Goal: Browse casually: Explore the website without a specific task or goal

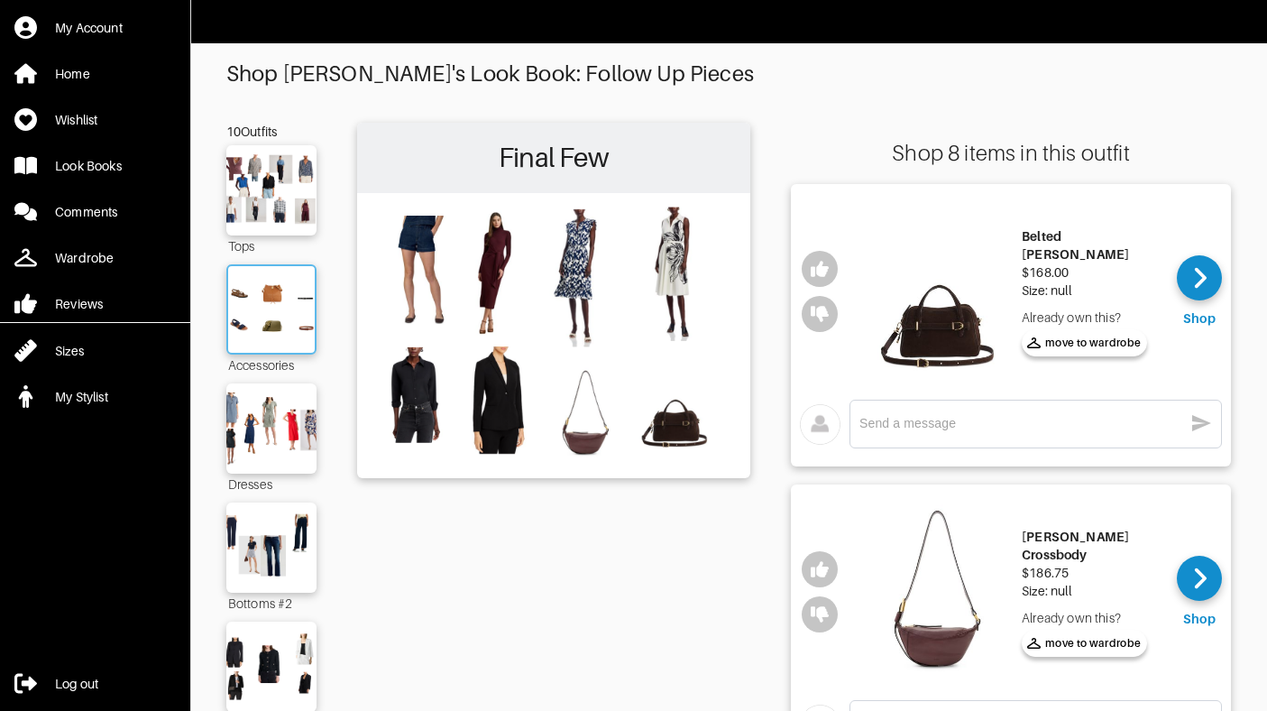
click at [295, 327] on img at bounding box center [271, 309] width 97 height 69
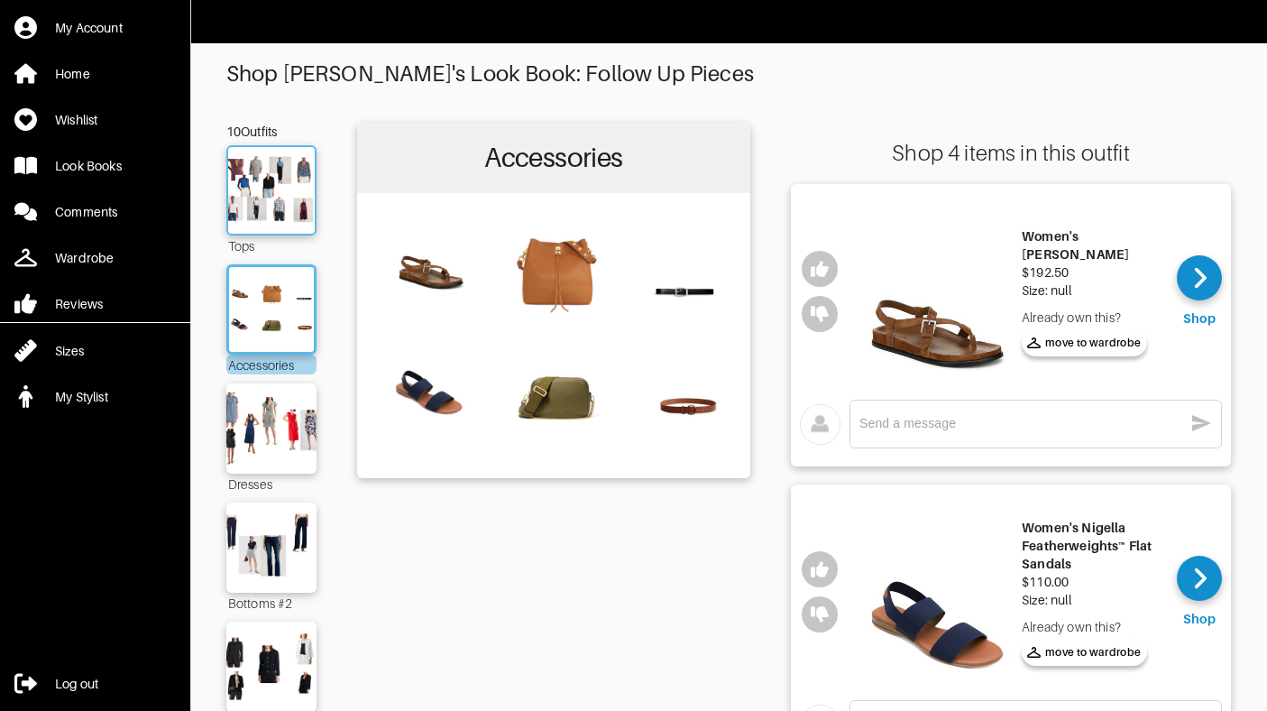
click at [259, 196] on img at bounding box center [271, 190] width 97 height 69
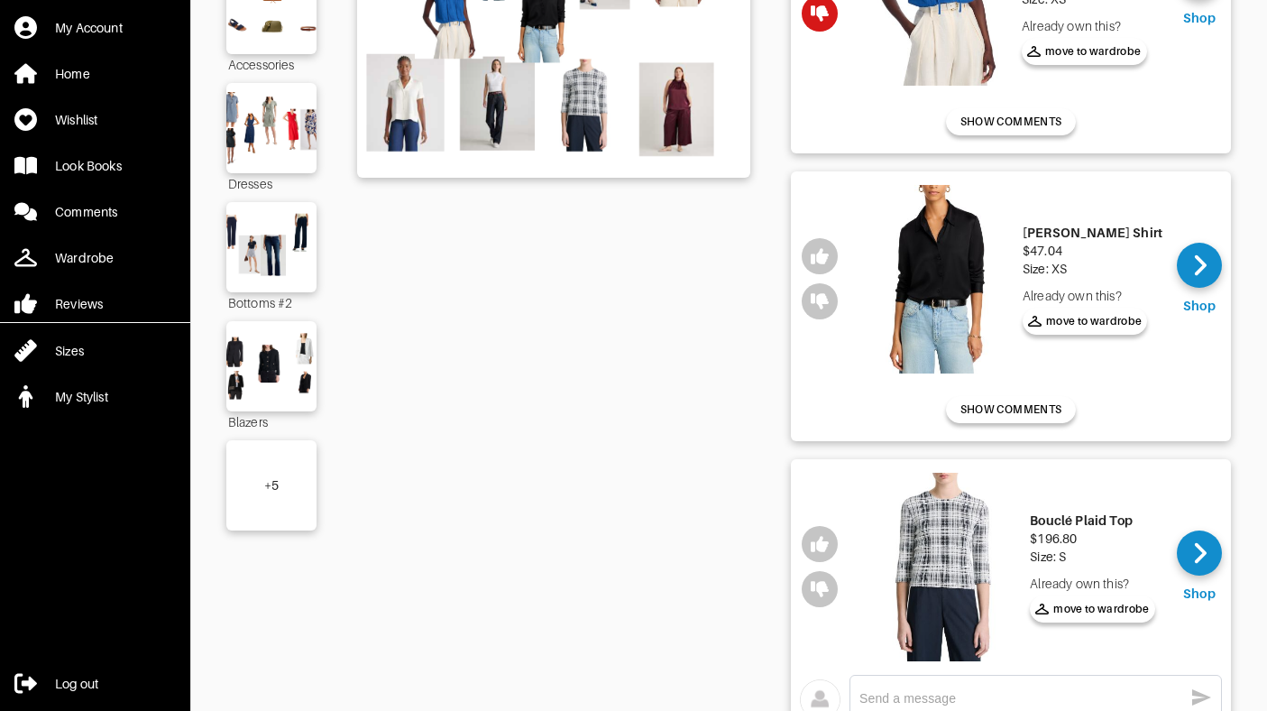
scroll to position [338, 0]
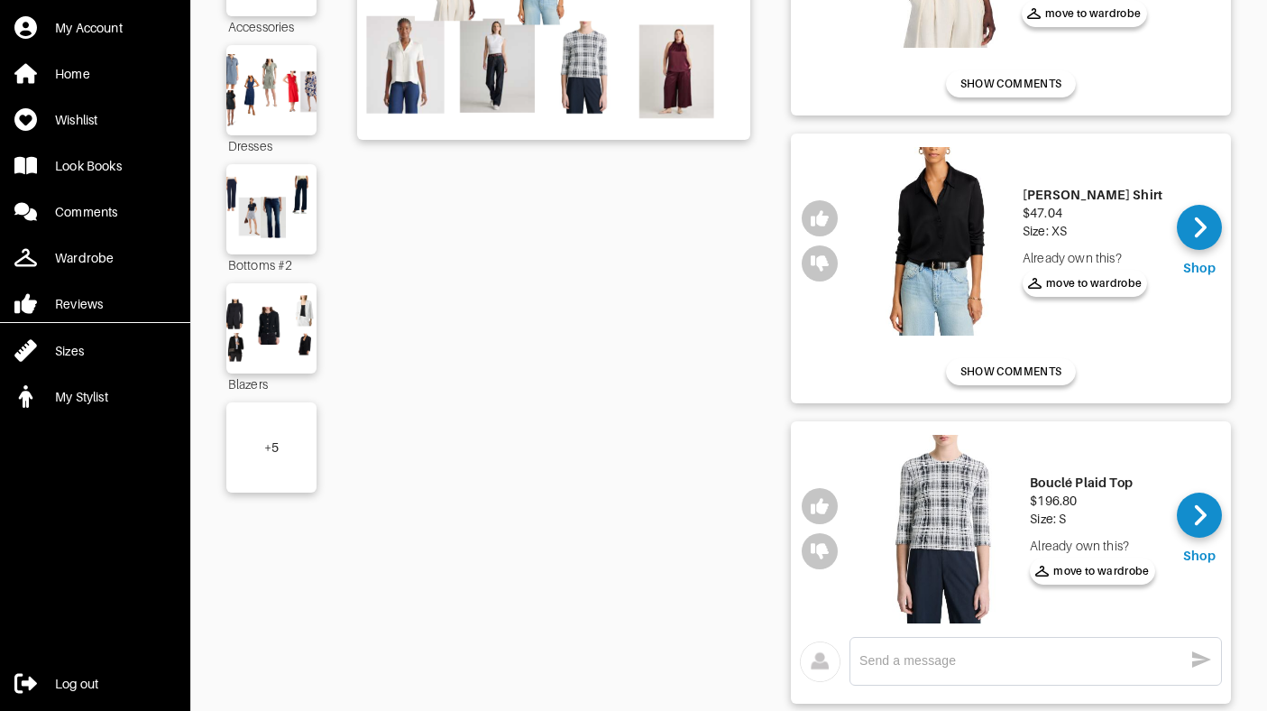
click at [270, 445] on div "+ 5" at bounding box center [271, 447] width 14 height 18
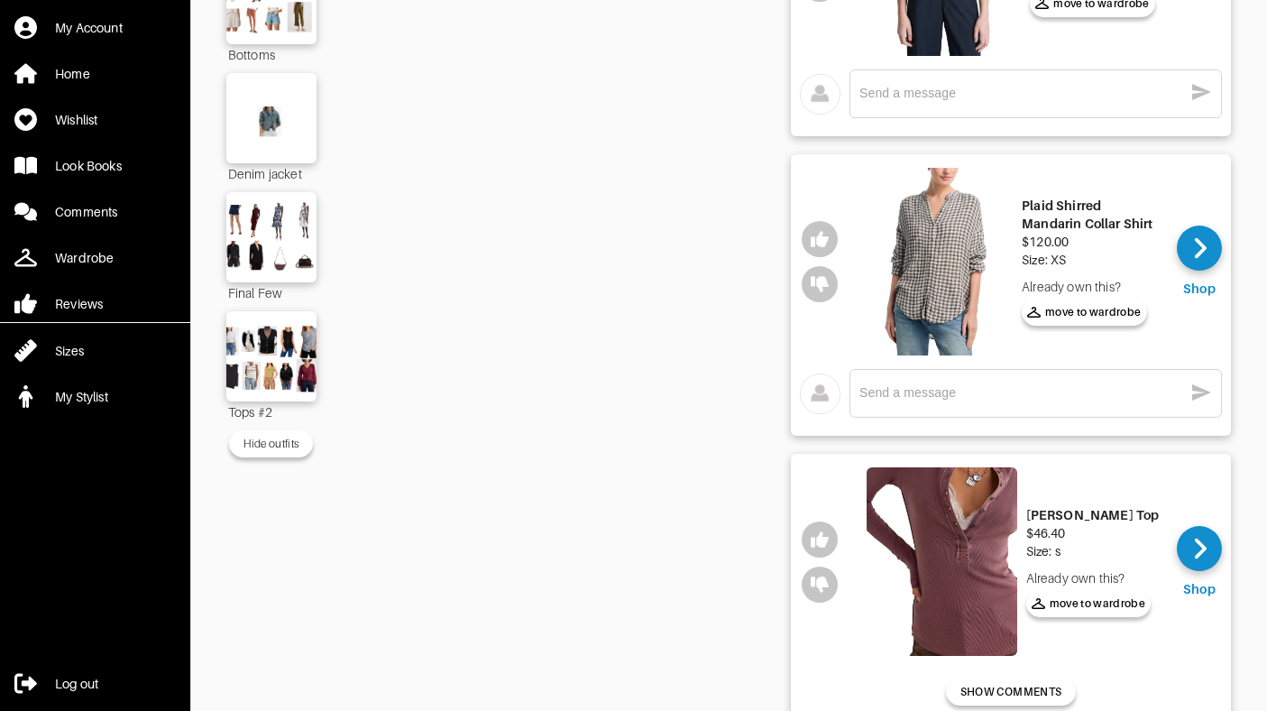
scroll to position [908, 0]
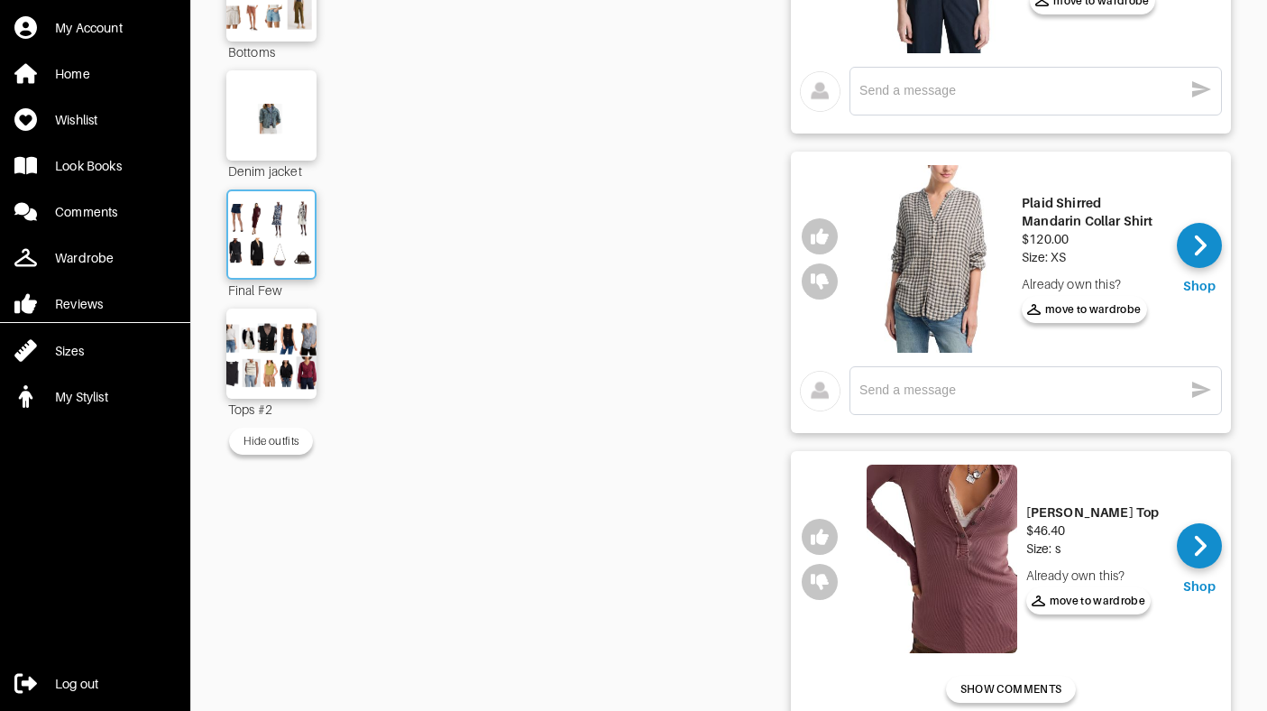
click at [284, 245] on img at bounding box center [271, 234] width 97 height 69
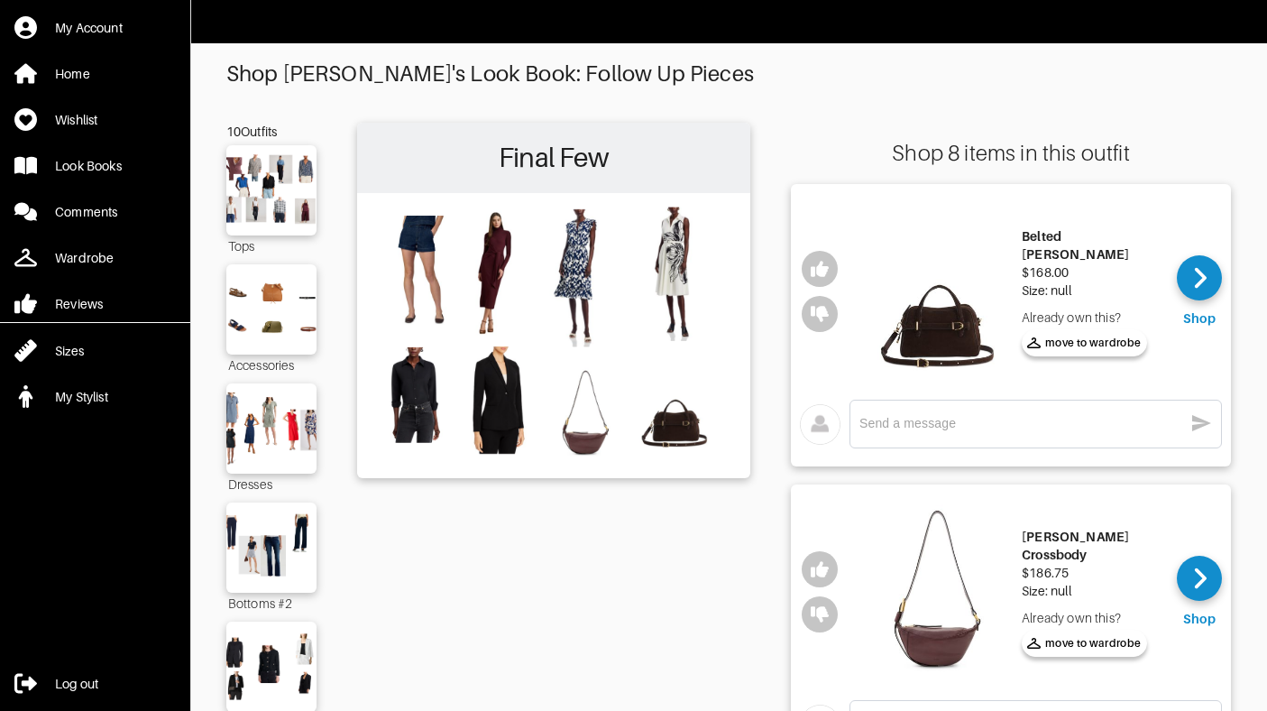
click at [970, 333] on img at bounding box center [937, 291] width 151 height 188
click at [947, 607] on img at bounding box center [937, 592] width 151 height 188
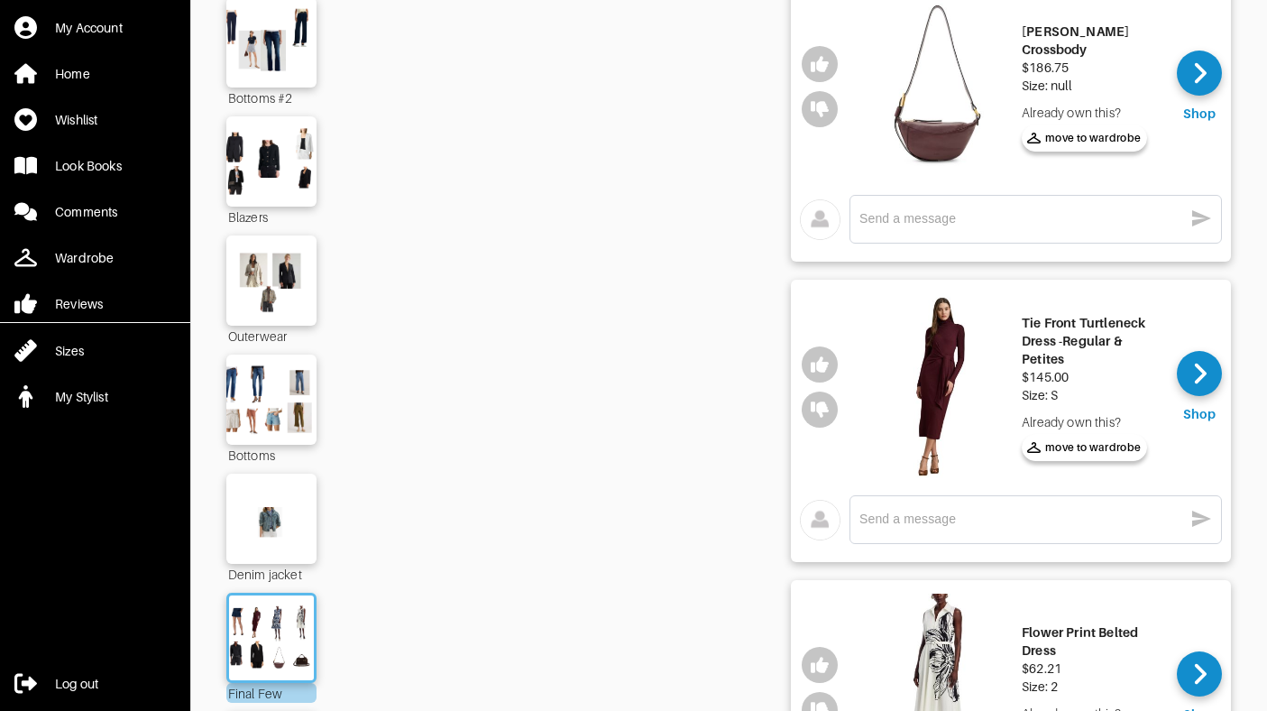
scroll to position [529, 0]
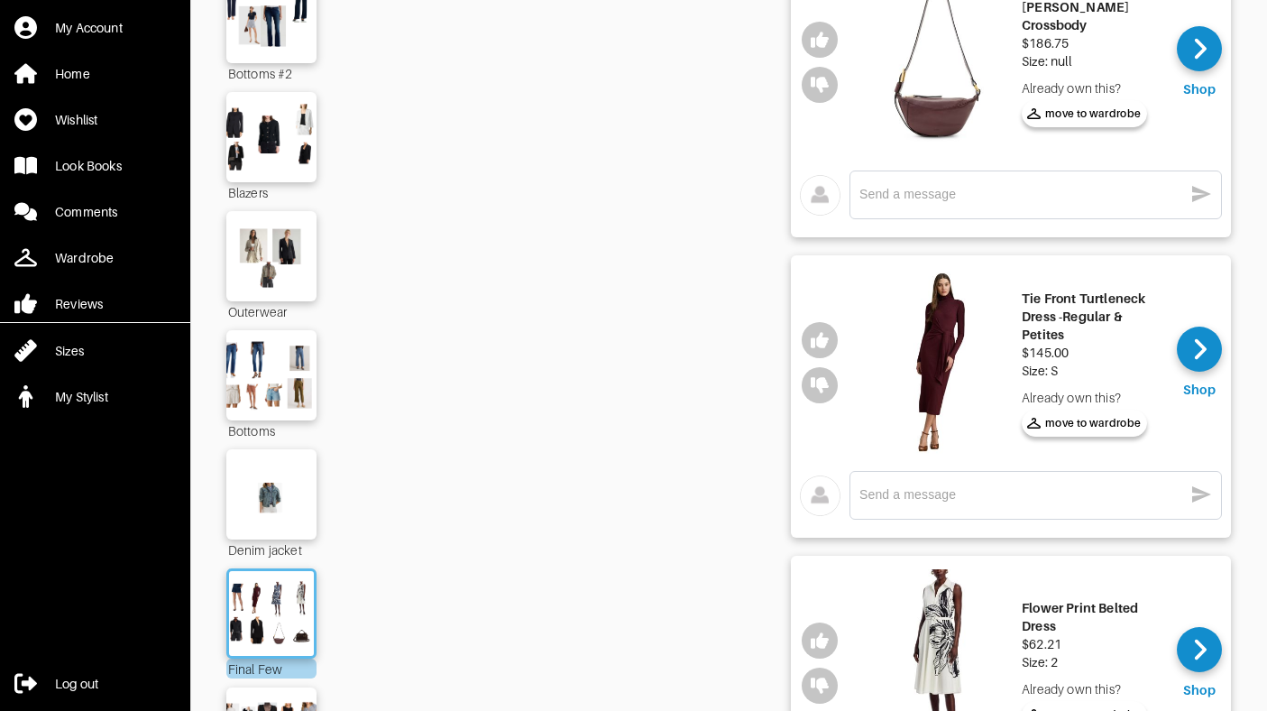
click at [943, 381] on img at bounding box center [937, 363] width 151 height 188
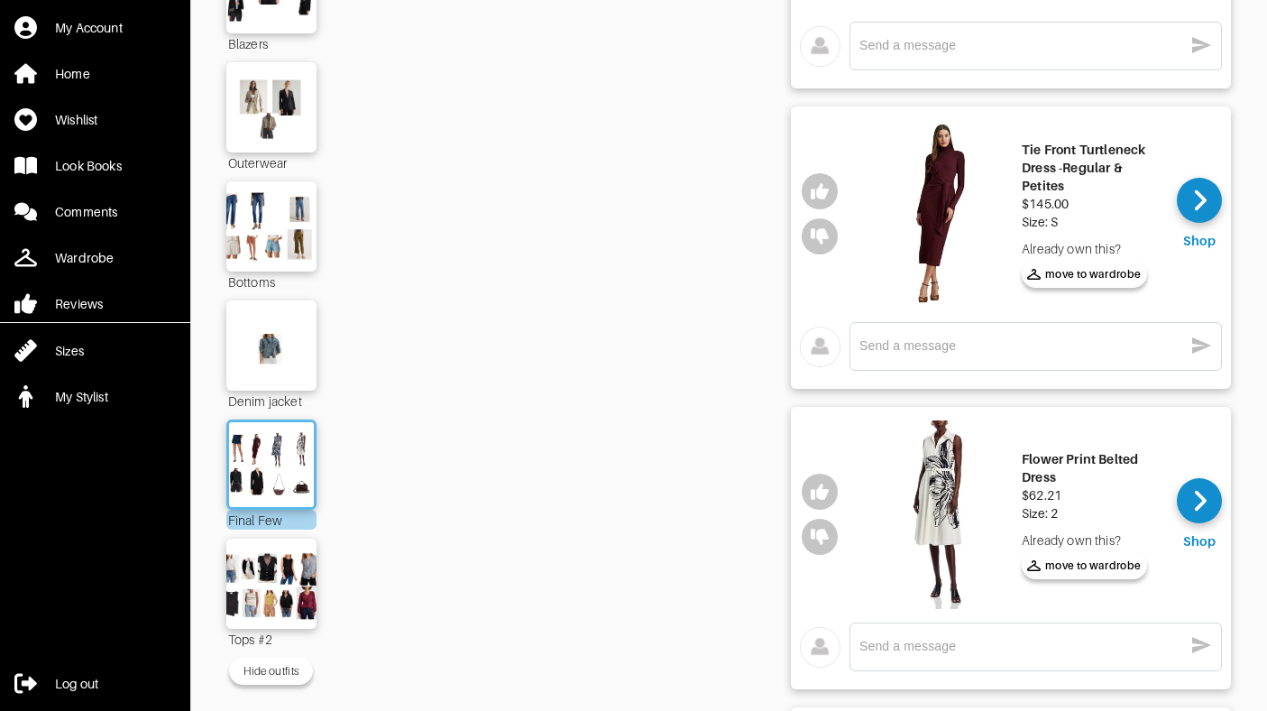
scroll to position [684, 0]
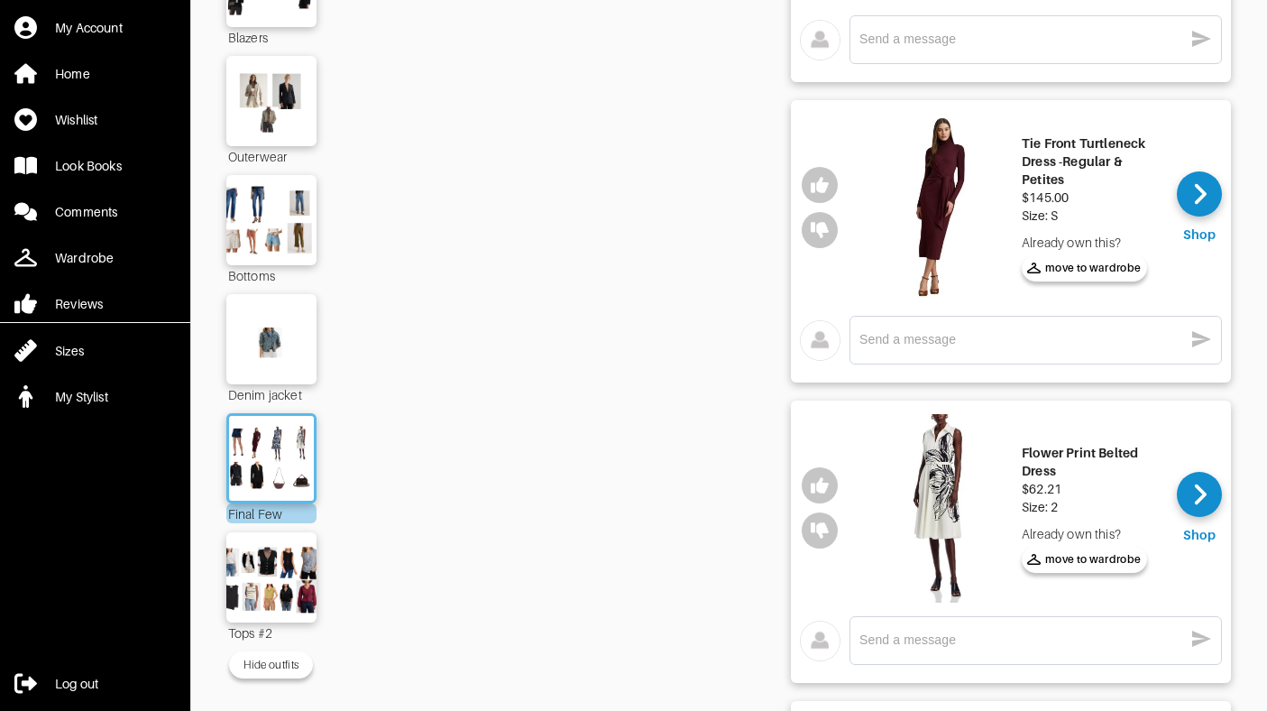
click at [1056, 454] on div "Flower Print Belted Dress" at bounding box center [1093, 462] width 142 height 36
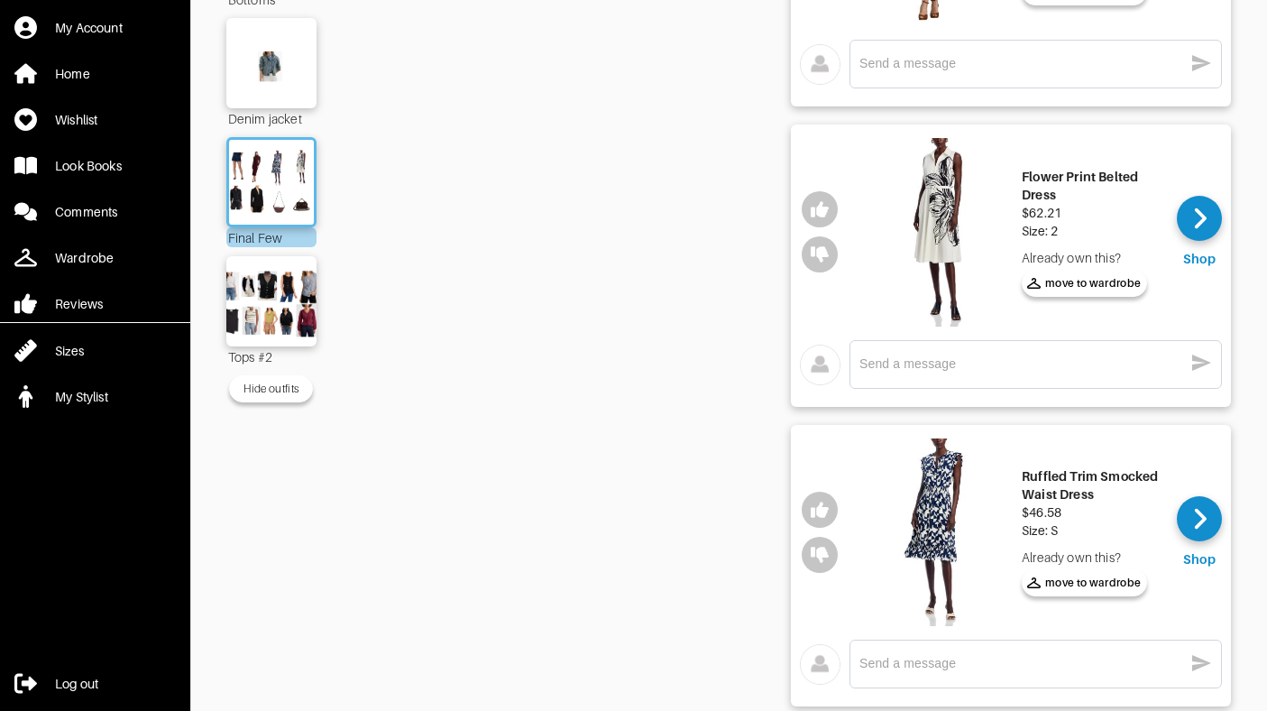
scroll to position [985, 0]
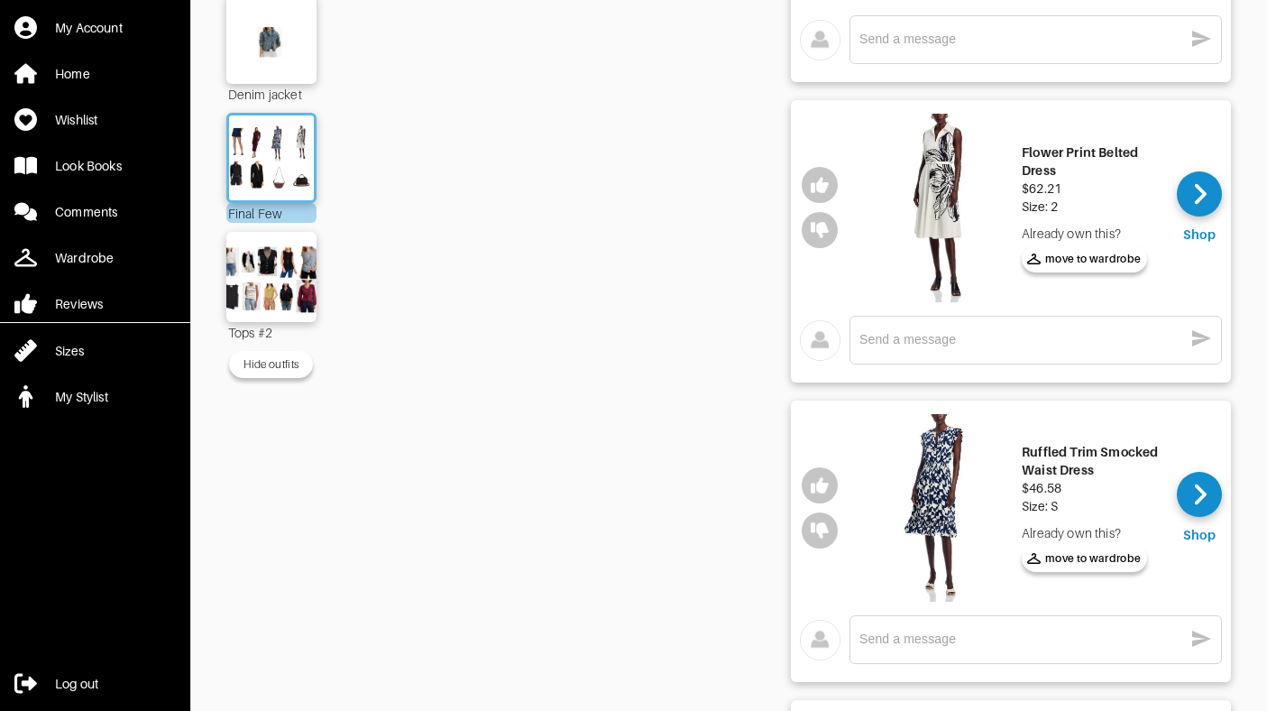
click at [936, 518] on img at bounding box center [937, 508] width 151 height 188
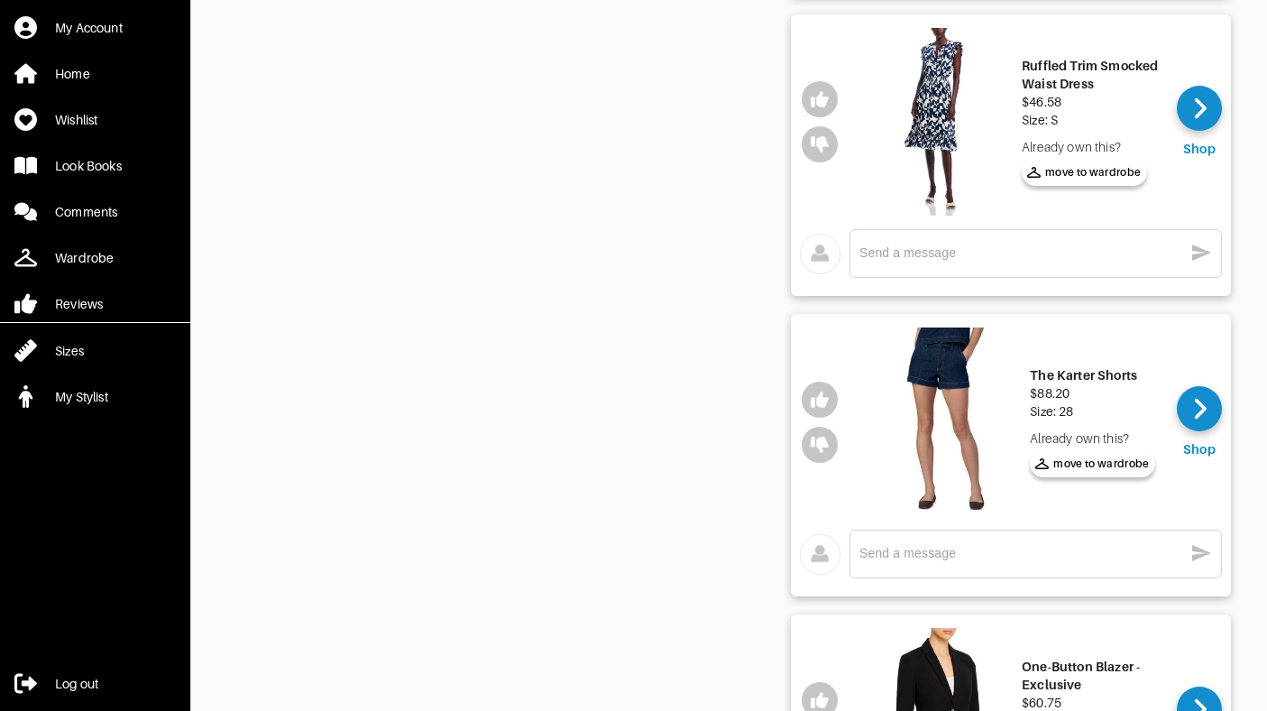
scroll to position [1393, 0]
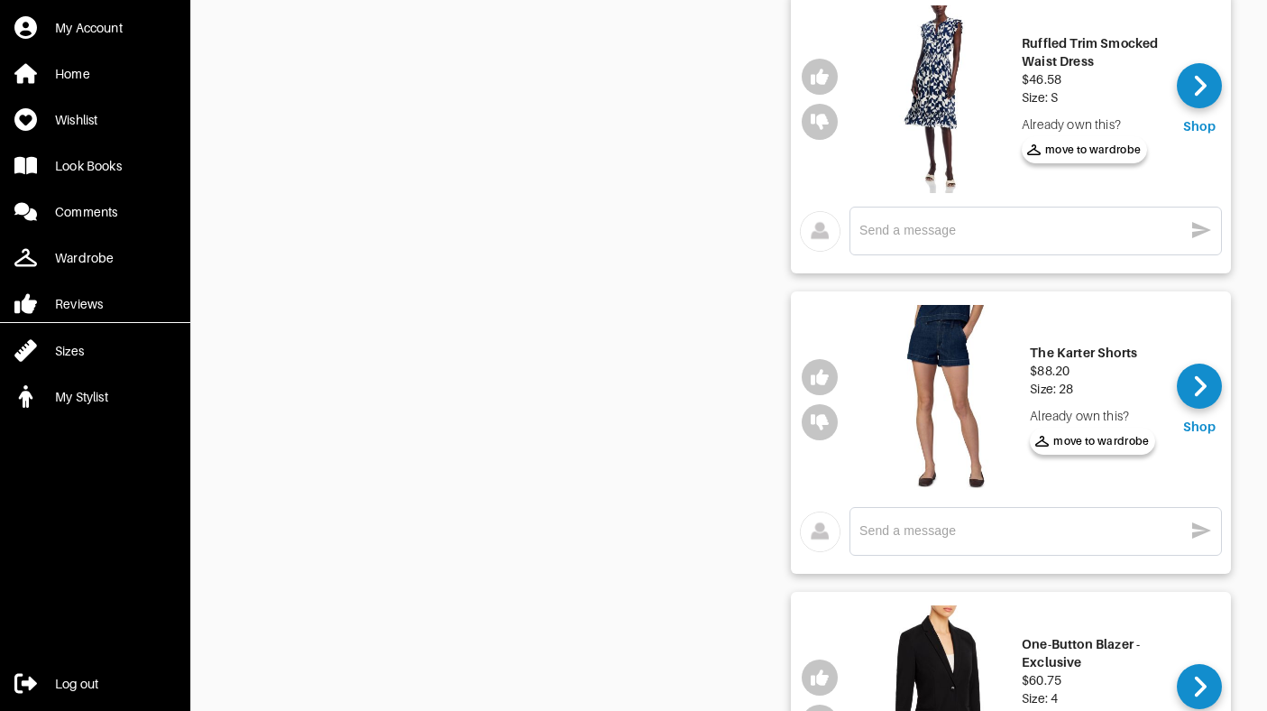
click at [962, 434] on img at bounding box center [945, 399] width 151 height 188
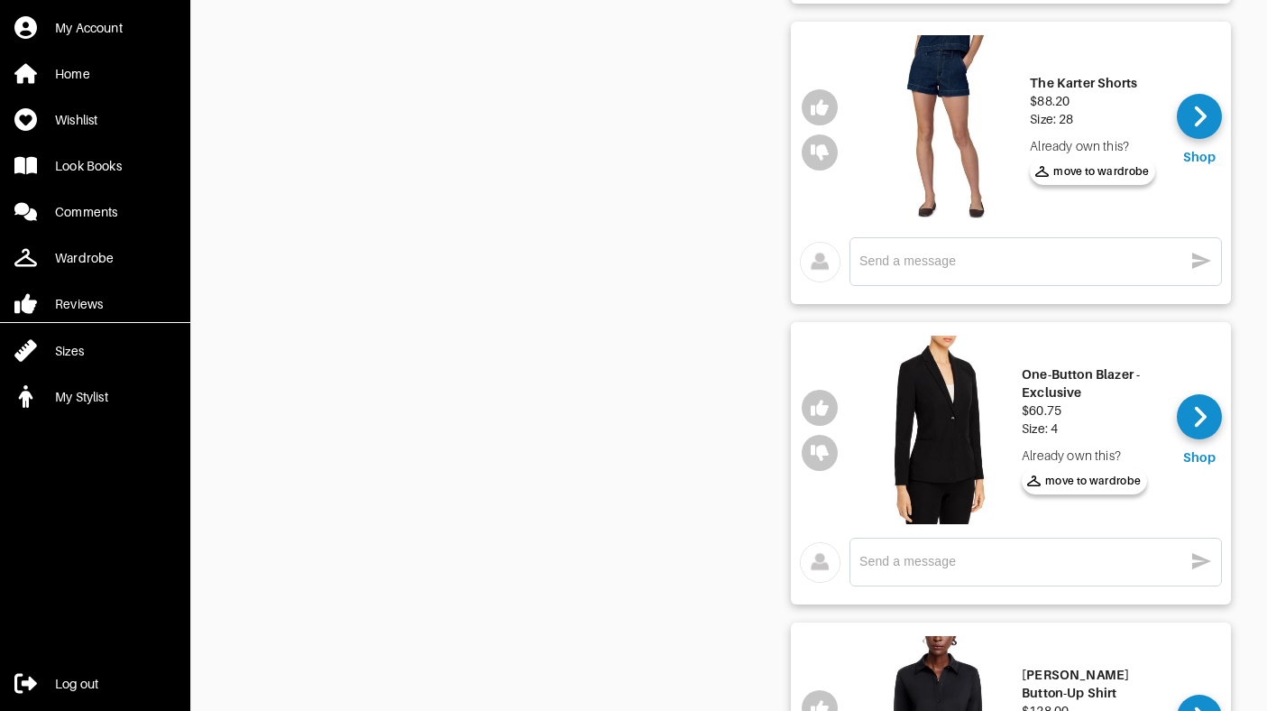
scroll to position [1667, 0]
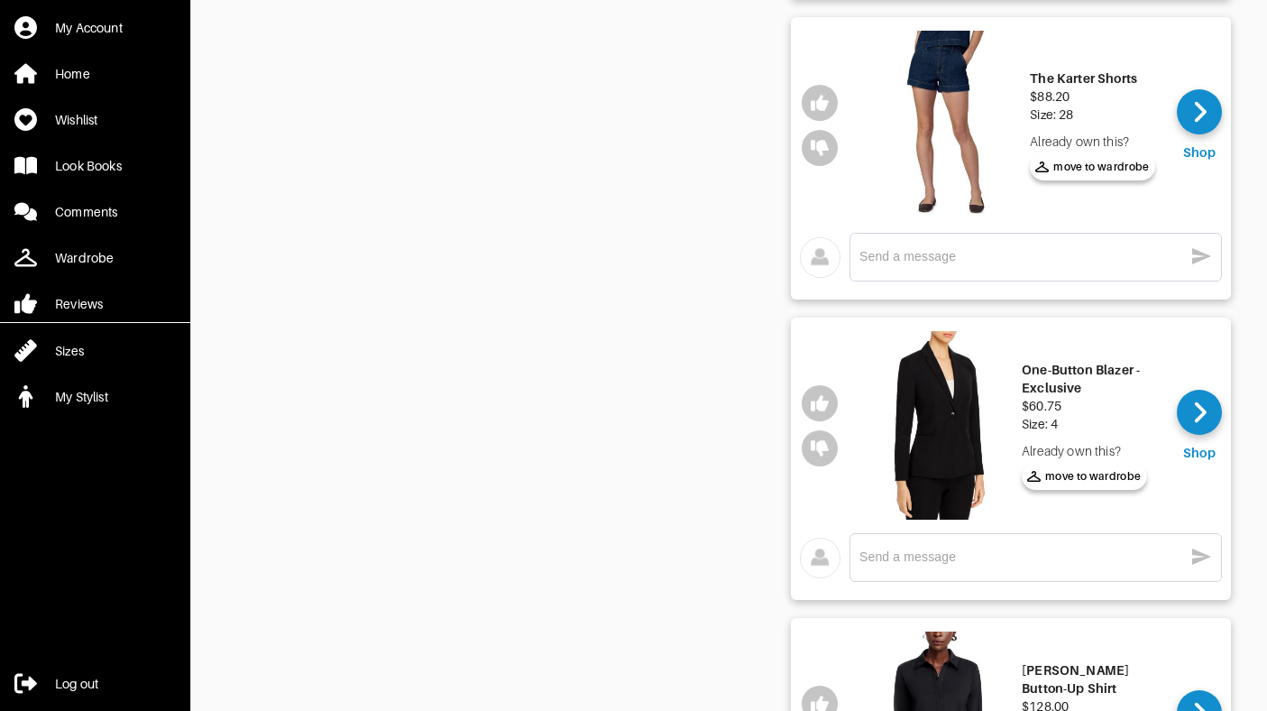
click at [955, 426] on img at bounding box center [937, 425] width 151 height 188
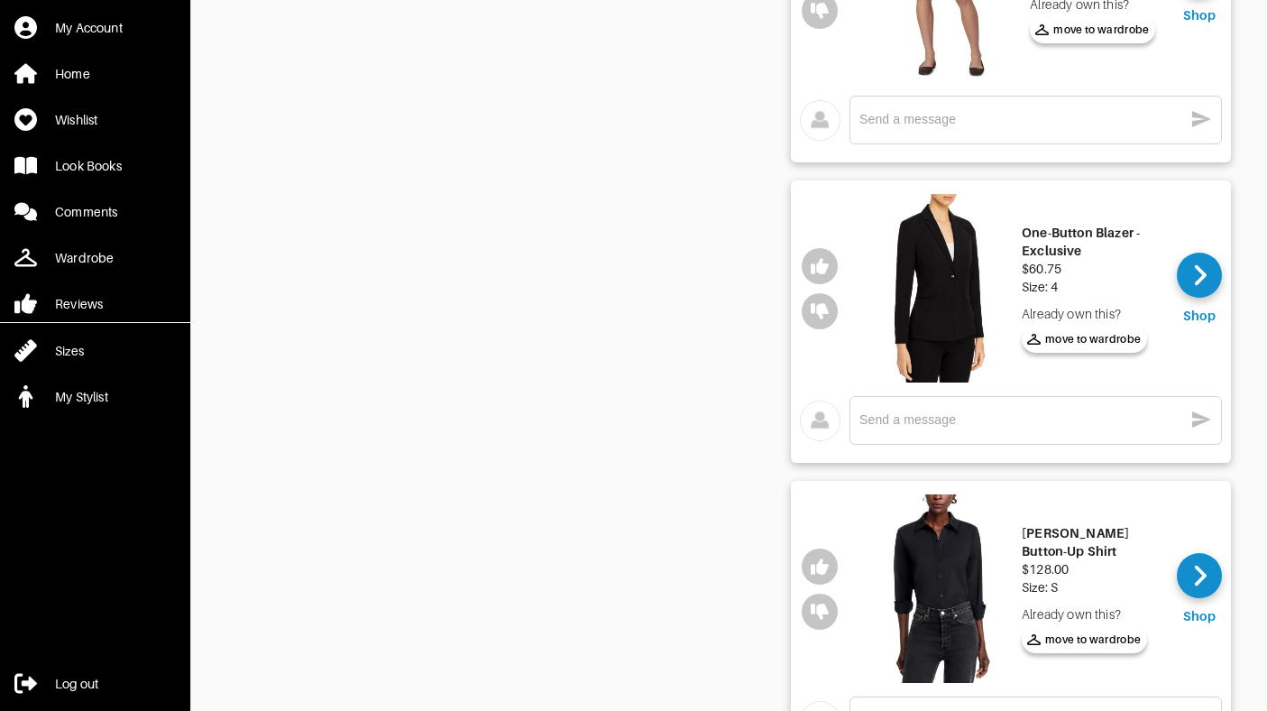
scroll to position [1902, 0]
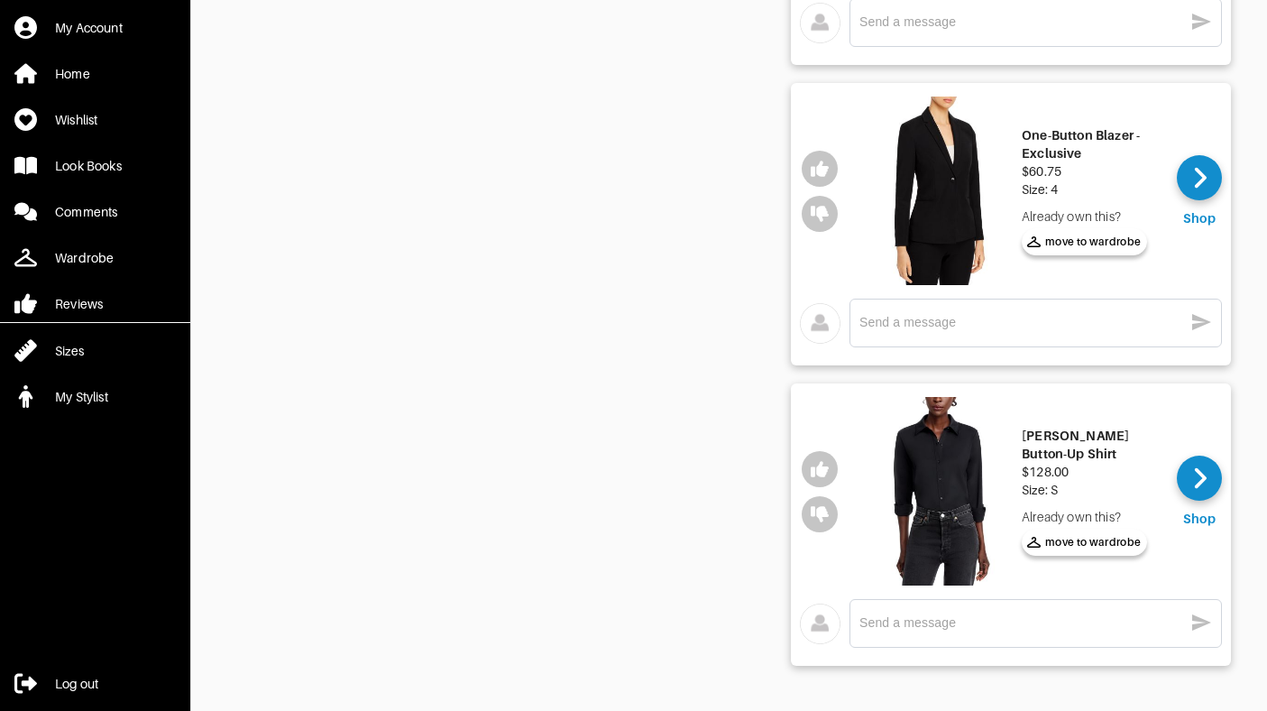
click at [942, 485] on img at bounding box center [937, 491] width 151 height 188
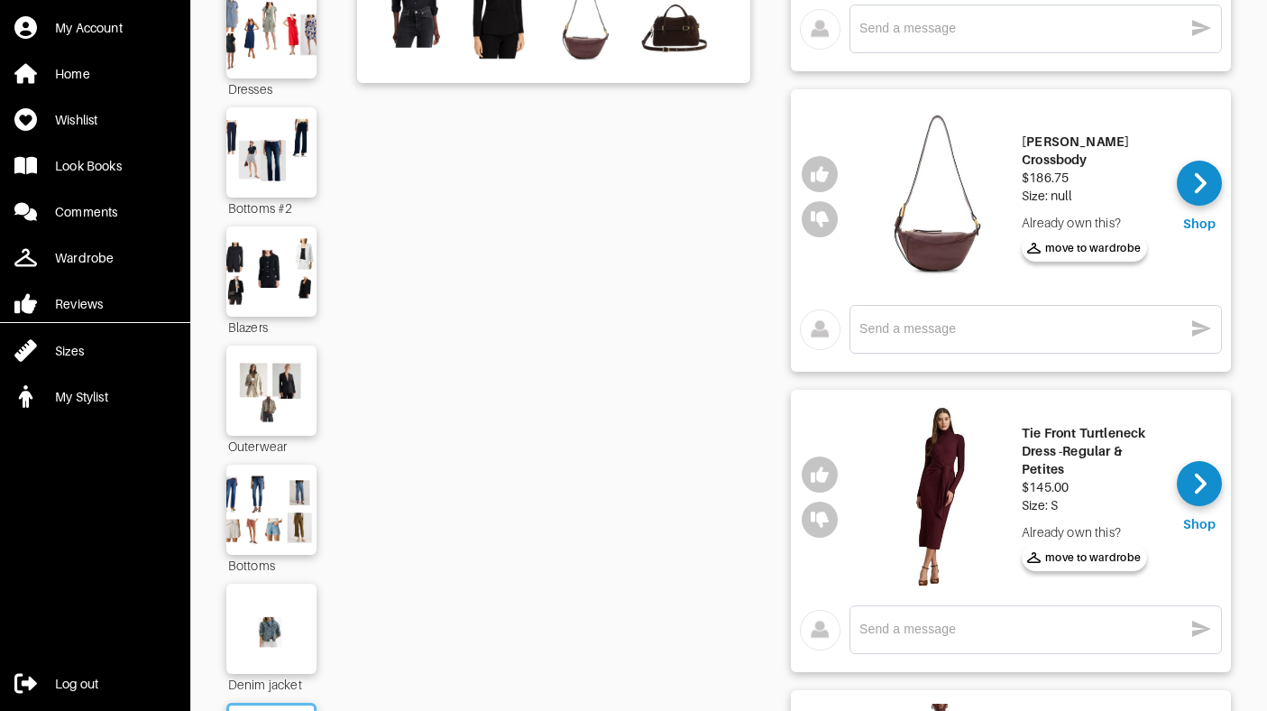
scroll to position [0, 0]
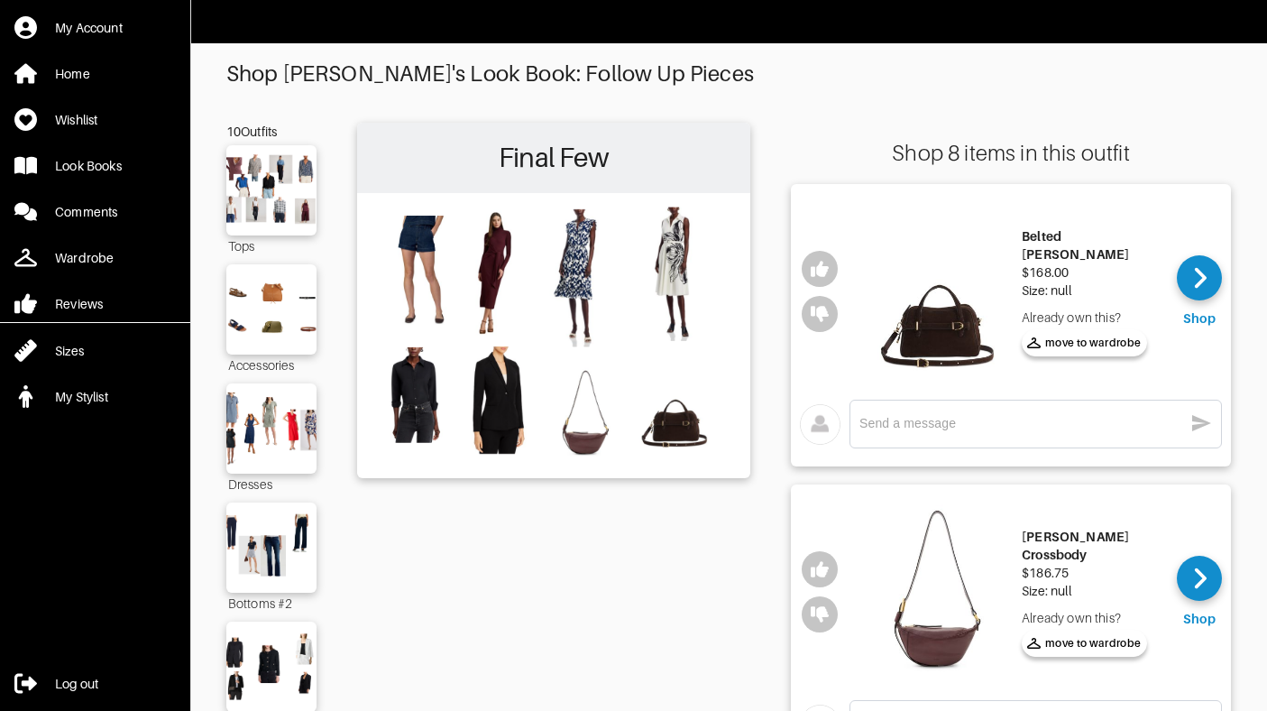
click at [889, 574] on img at bounding box center [937, 592] width 151 height 188
click at [281, 317] on img at bounding box center [271, 309] width 97 height 69
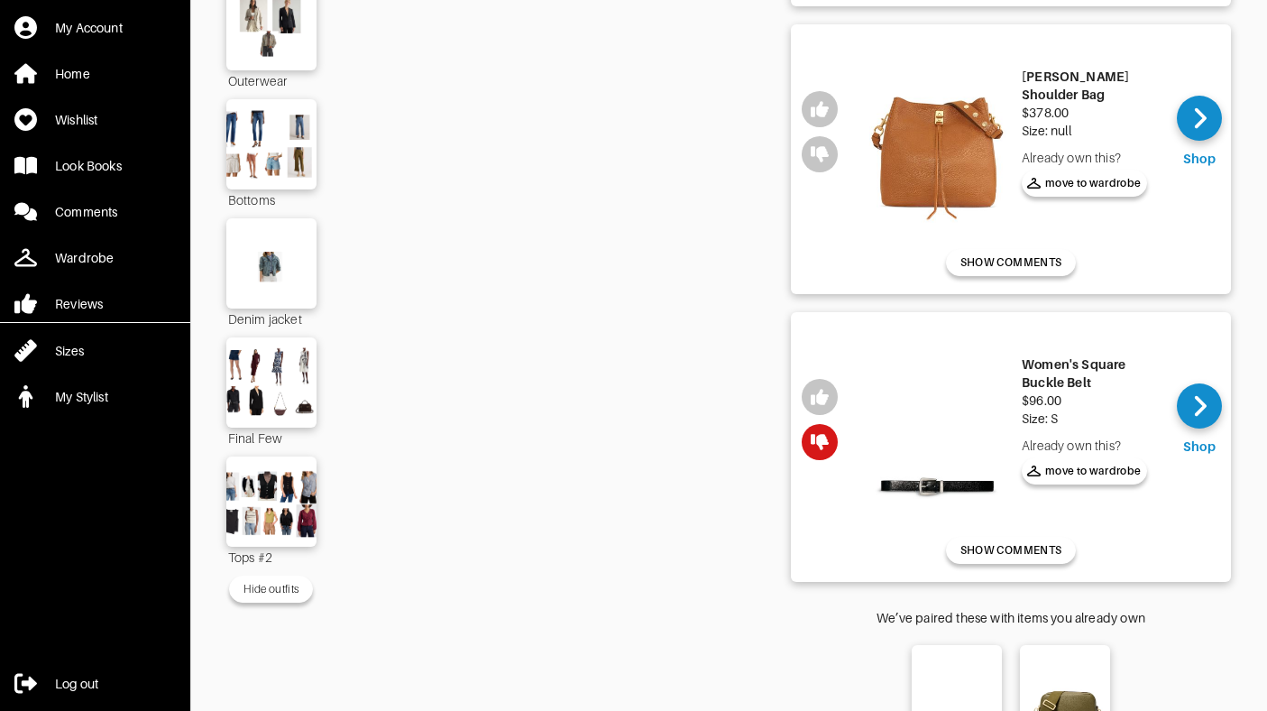
scroll to position [811, 0]
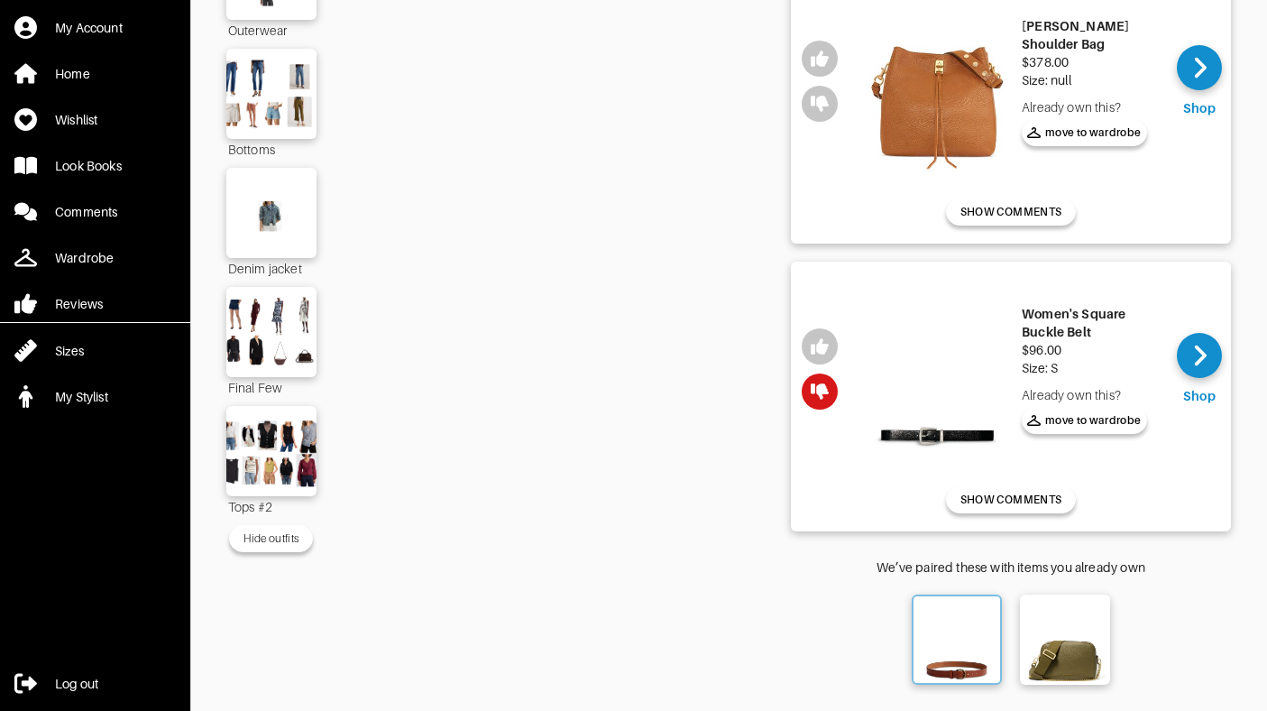
click at [947, 641] on img at bounding box center [956, 639] width 79 height 79
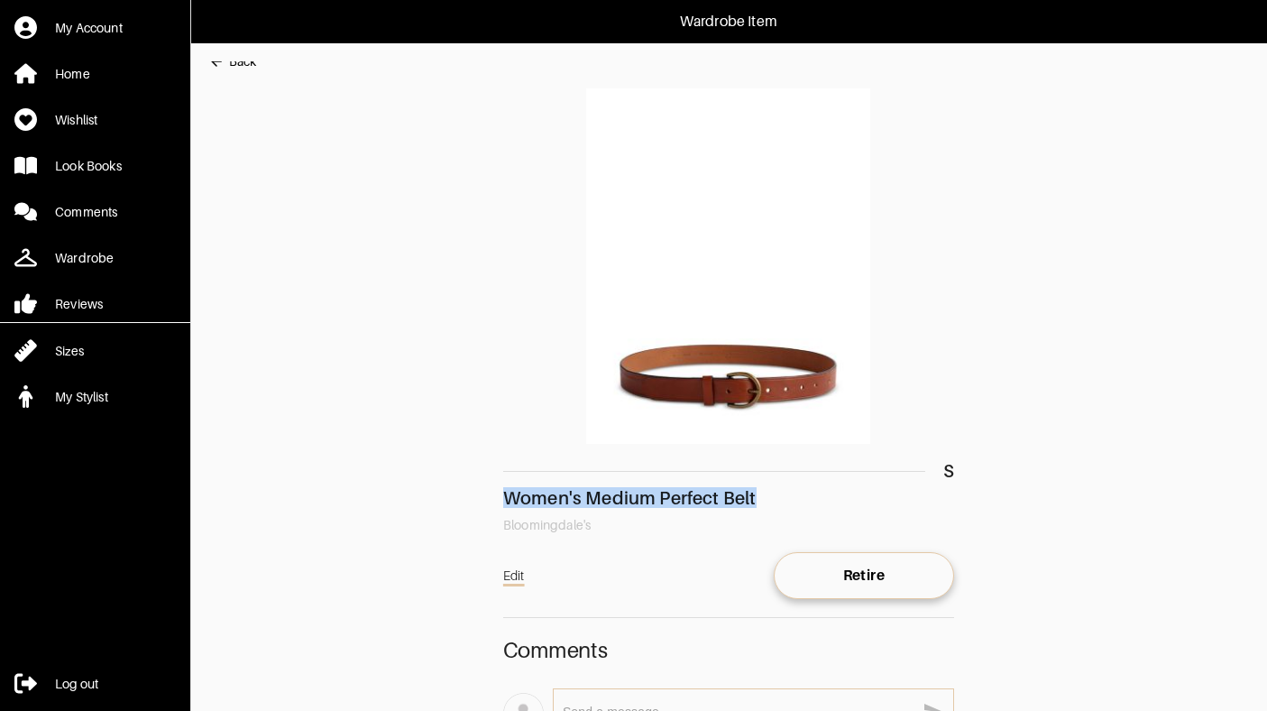
drag, startPoint x: 772, startPoint y: 497, endPoint x: 493, endPoint y: 498, distance: 278.6
click at [493, 498] on main "Back S Women's Medium Perfect Belt Bloomingdale's Edit Retire Comments x" at bounding box center [719, 439] width 1059 height 757
click at [748, 414] on img at bounding box center [728, 265] width 451 height 355
click at [727, 394] on img at bounding box center [728, 265] width 451 height 355
copy div "Women's Medium Perfect Belt"
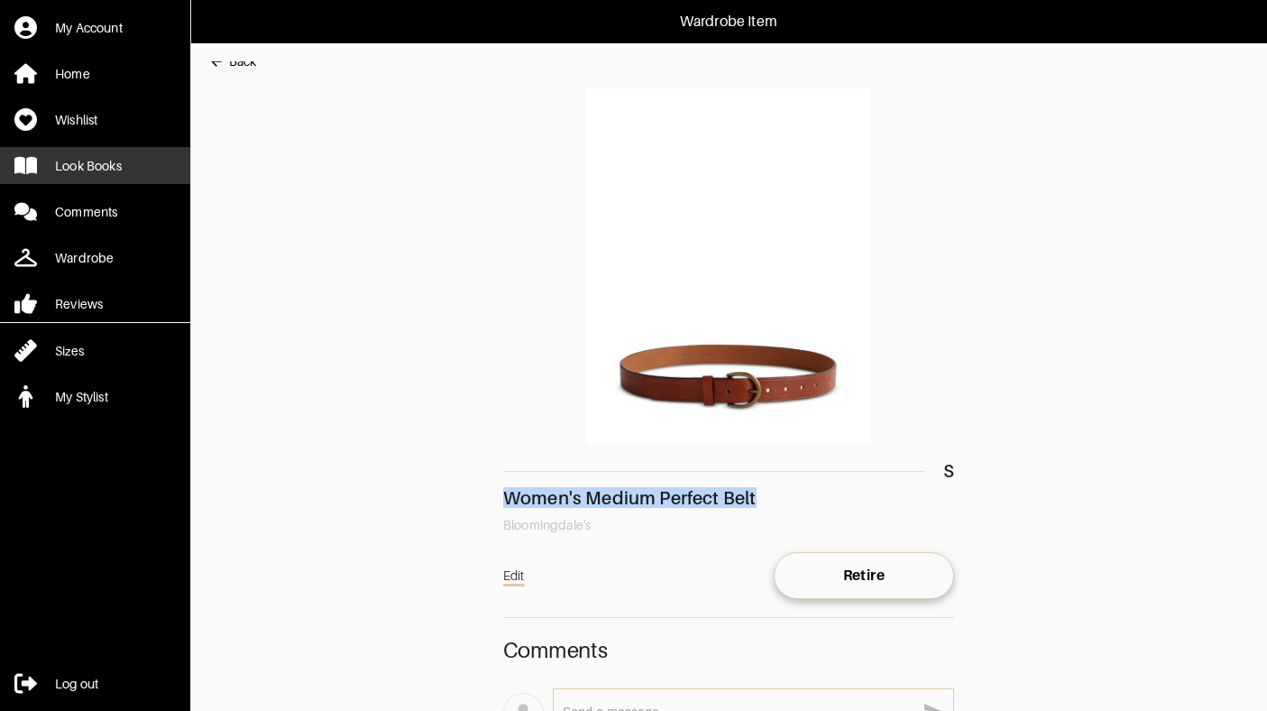
click at [129, 162] on link "Look Books" at bounding box center [95, 165] width 190 height 37
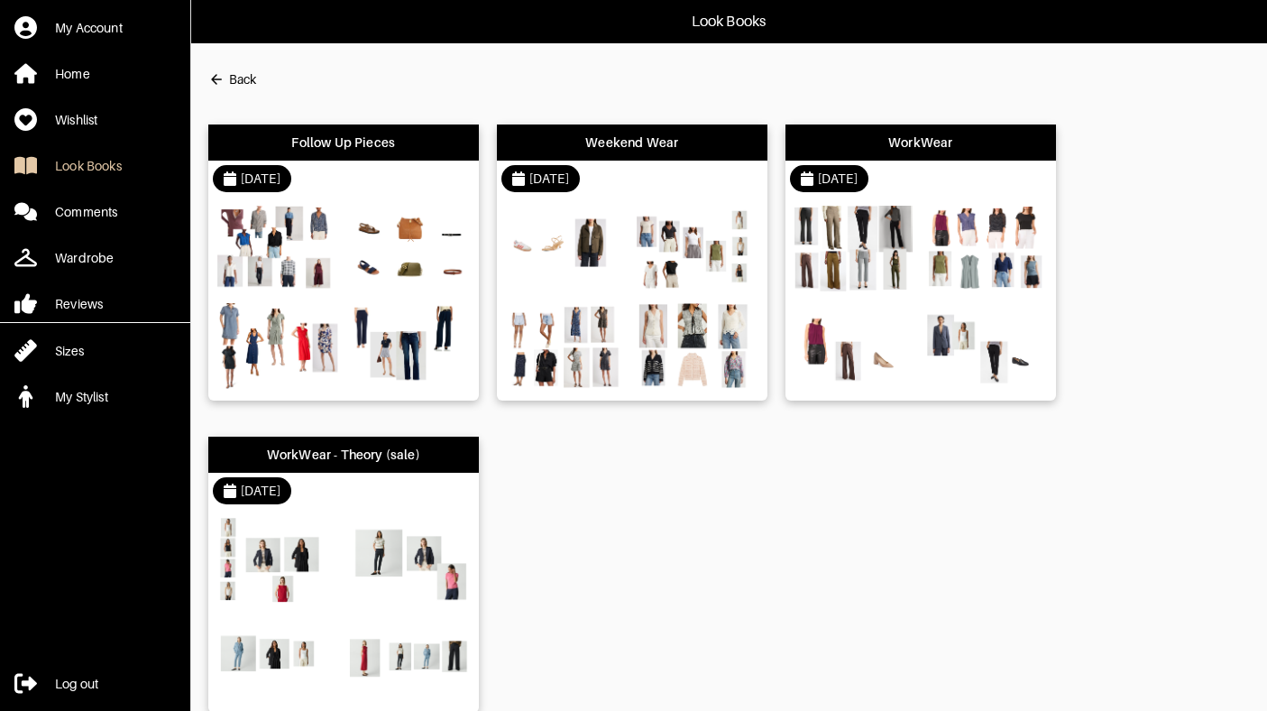
click at [384, 279] on img at bounding box center [409, 249] width 122 height 86
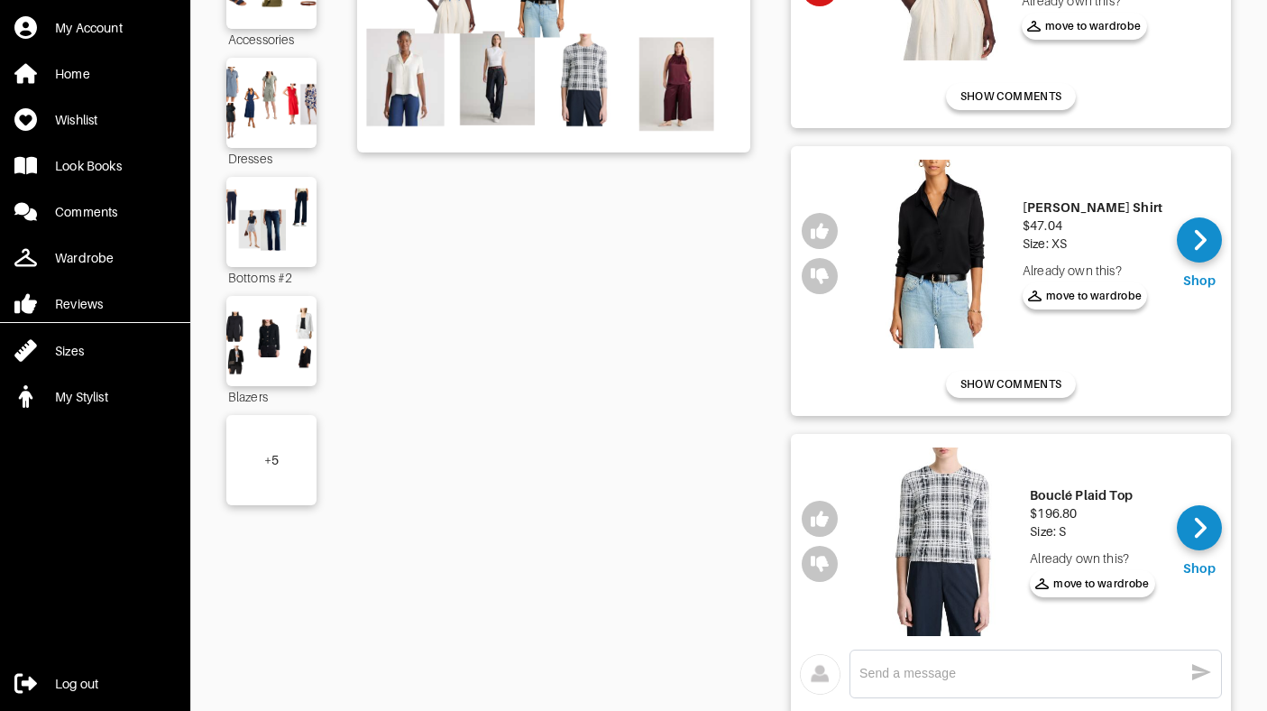
scroll to position [335, 0]
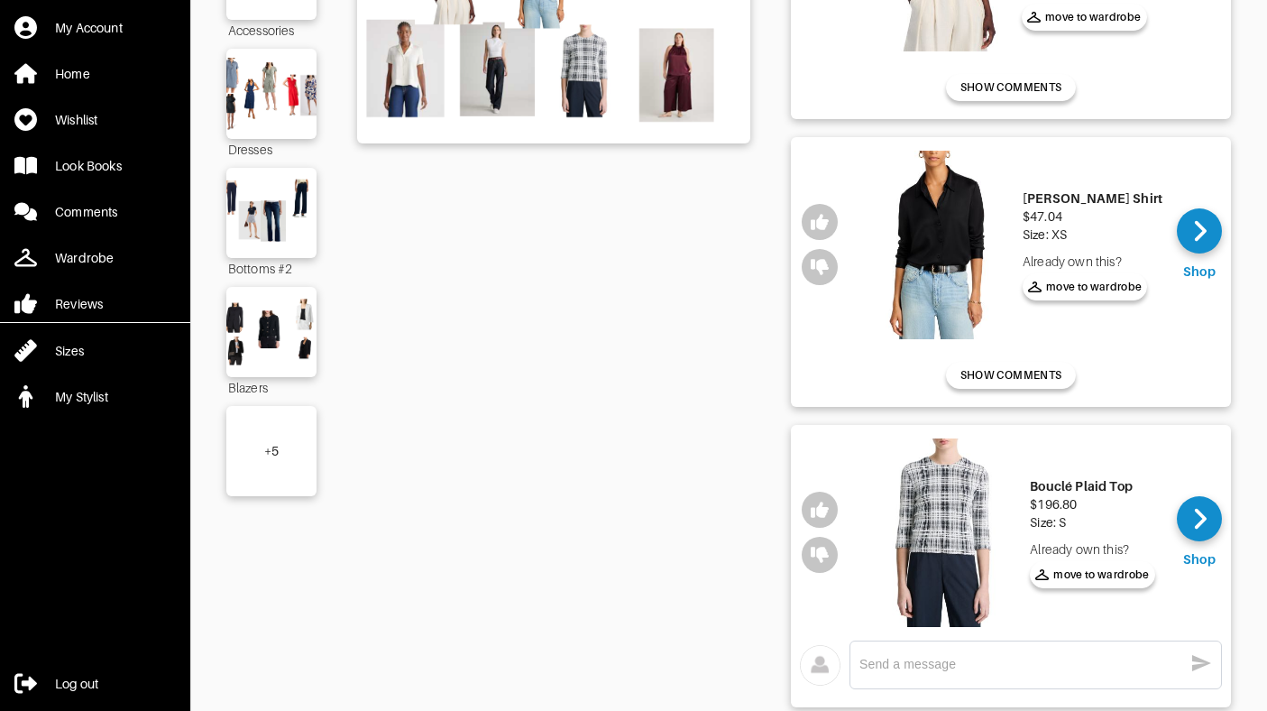
click at [285, 457] on div "+ 5" at bounding box center [271, 451] width 90 height 90
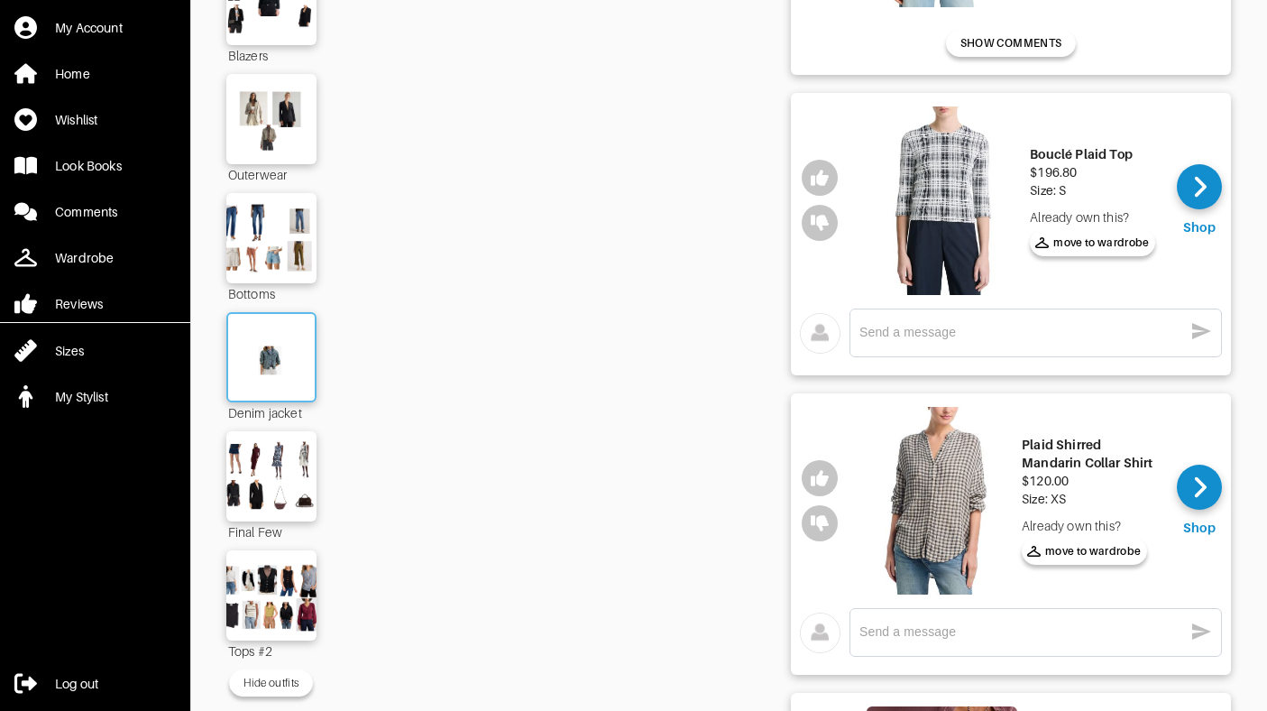
scroll to position [703, 0]
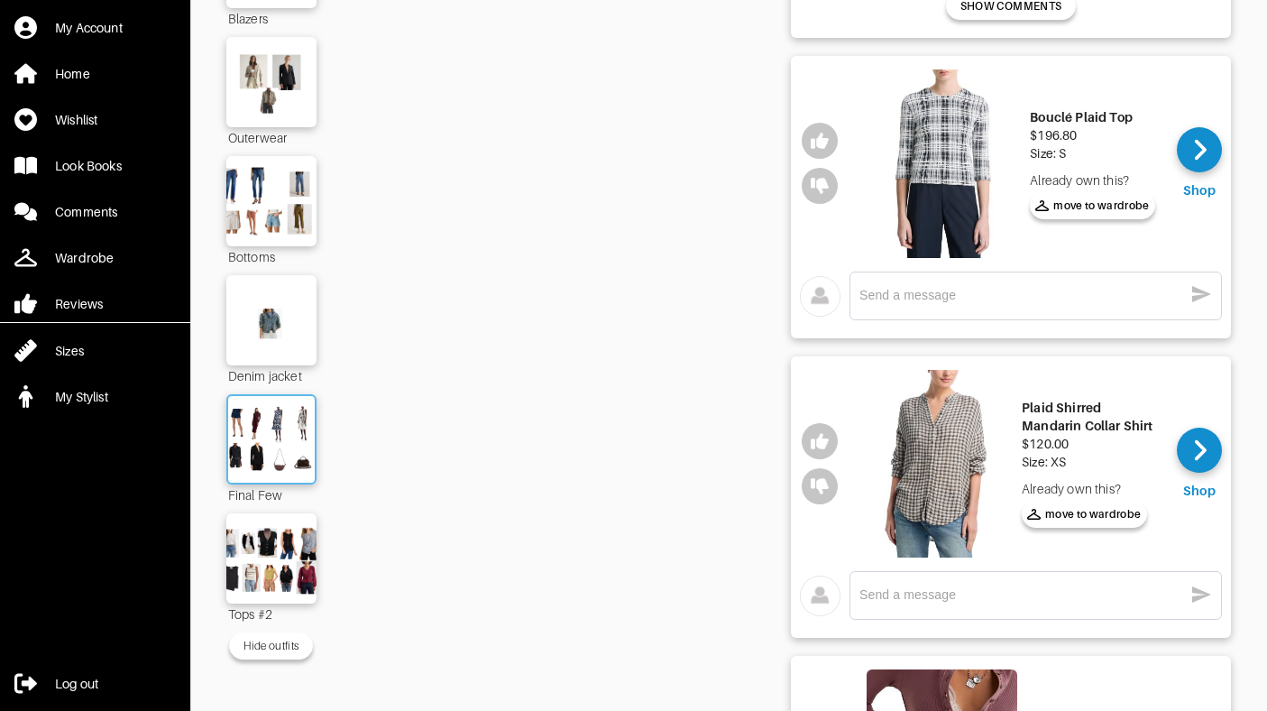
click at [295, 446] on img at bounding box center [271, 439] width 97 height 69
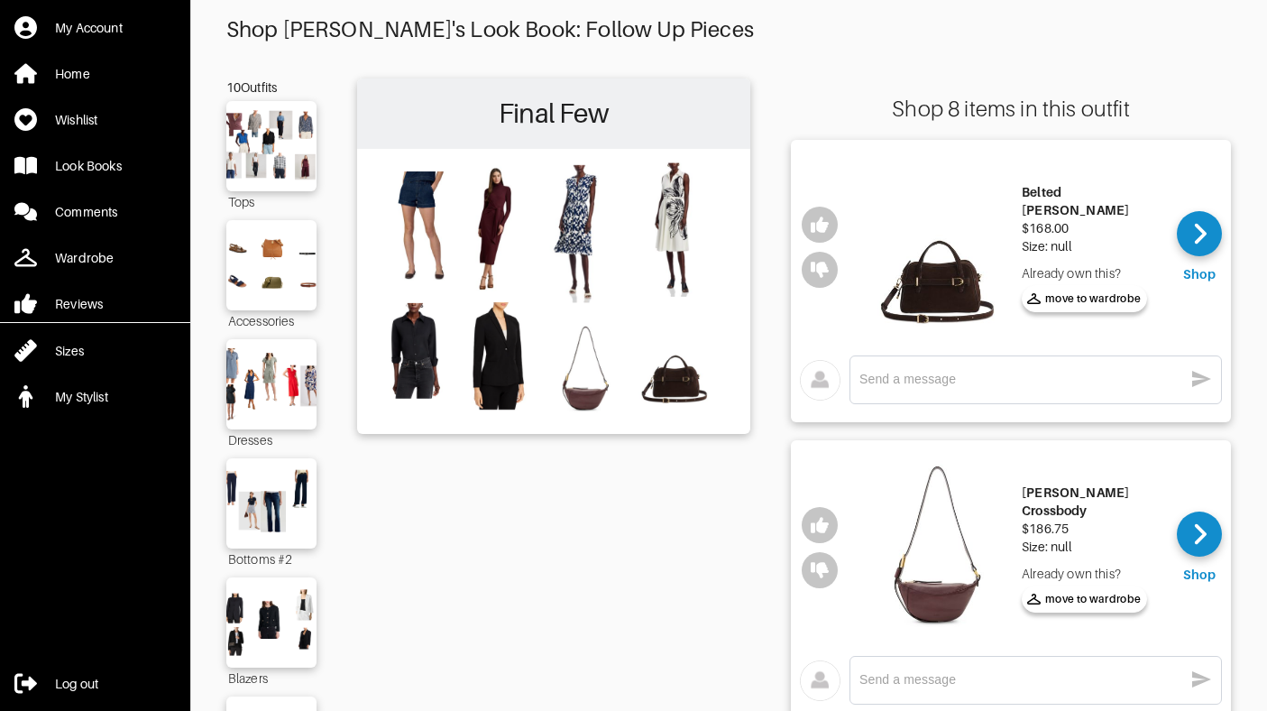
scroll to position [52, 0]
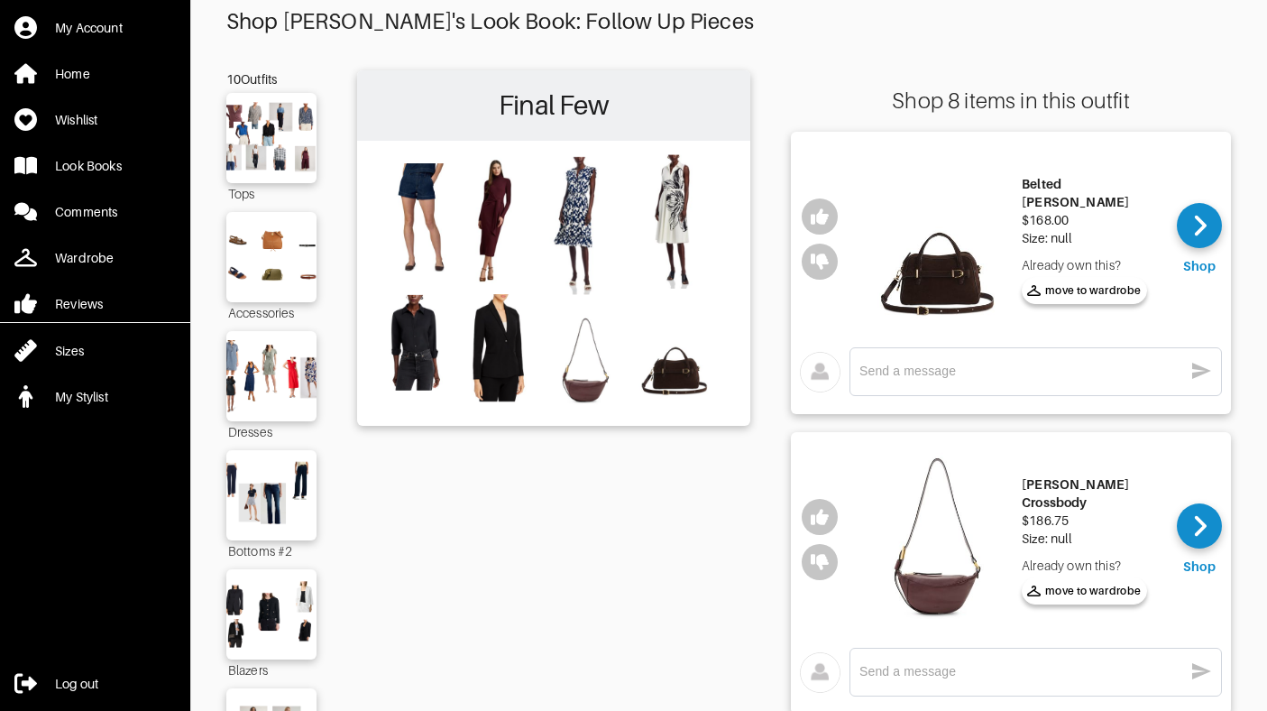
click at [927, 292] on img at bounding box center [937, 239] width 151 height 188
click at [965, 488] on img at bounding box center [937, 539] width 151 height 188
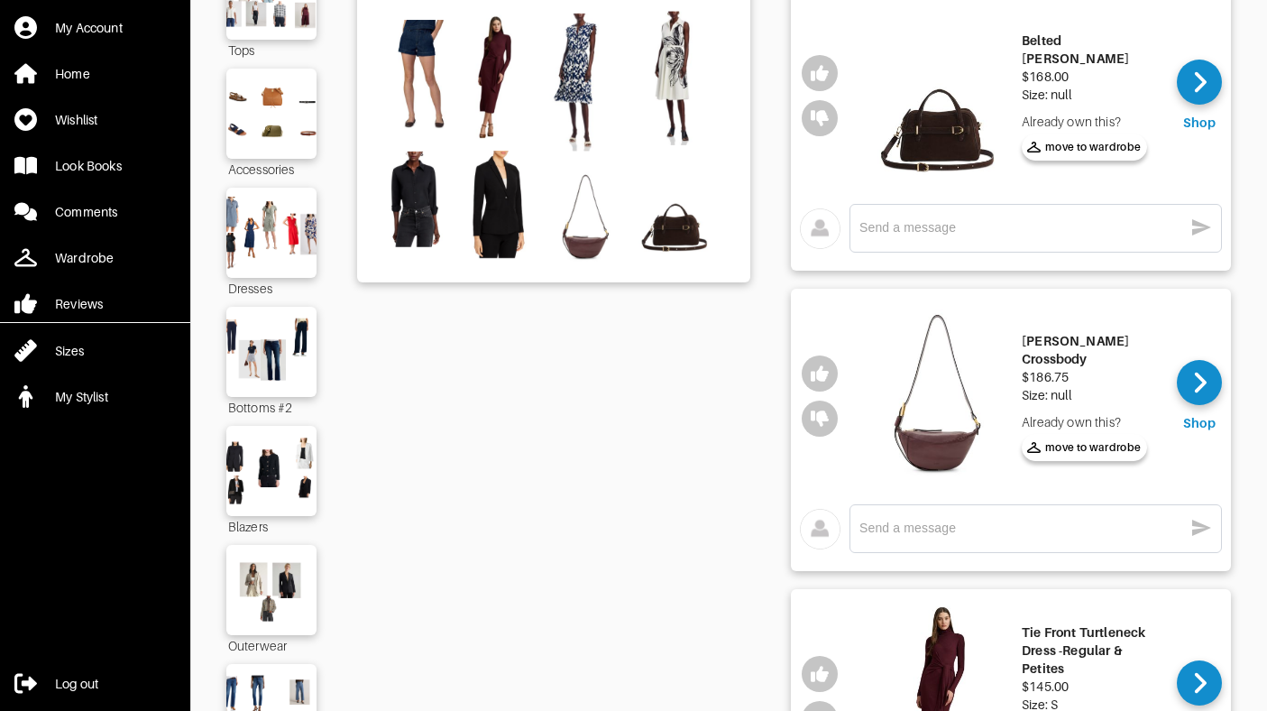
scroll to position [197, 0]
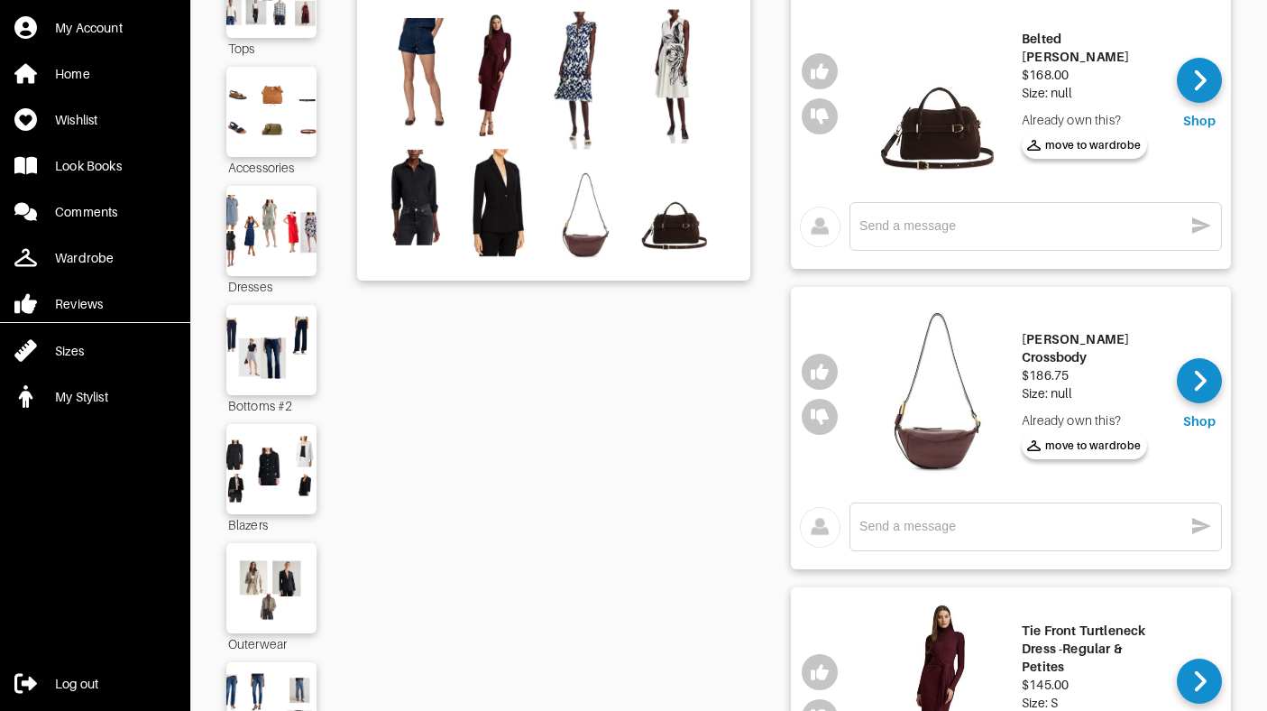
click at [967, 445] on img at bounding box center [937, 394] width 151 height 188
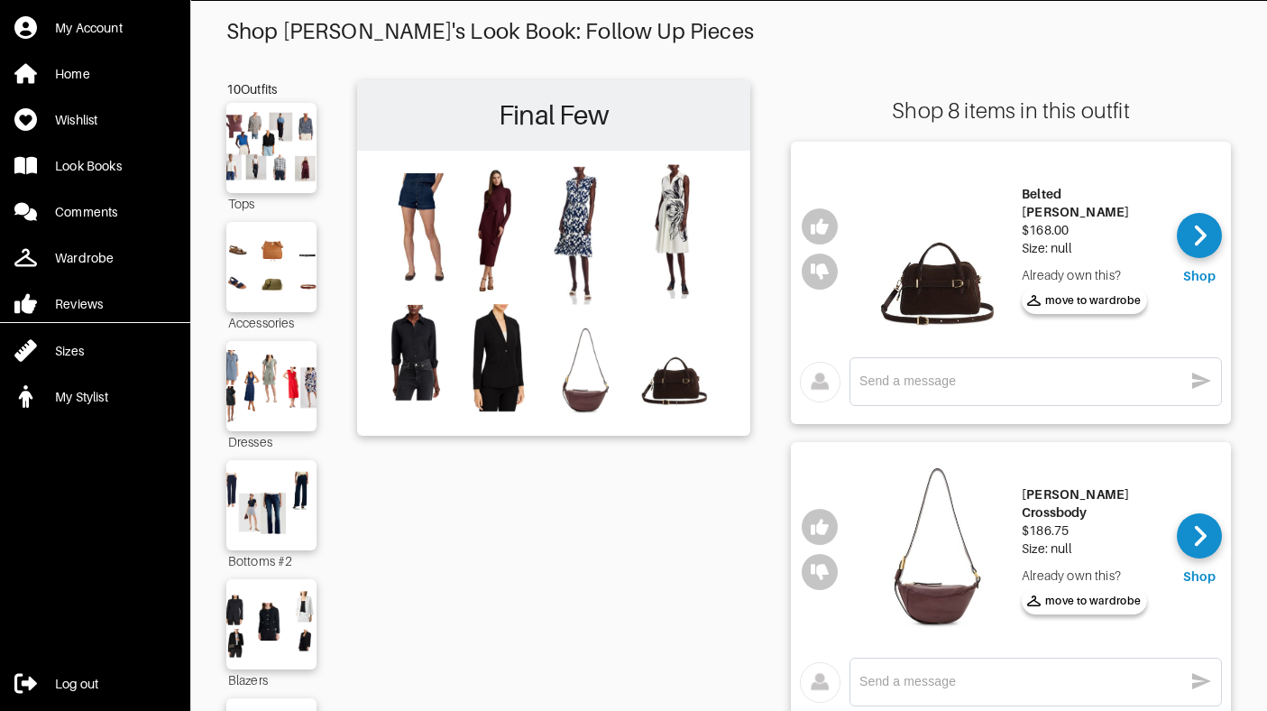
scroll to position [41, 0]
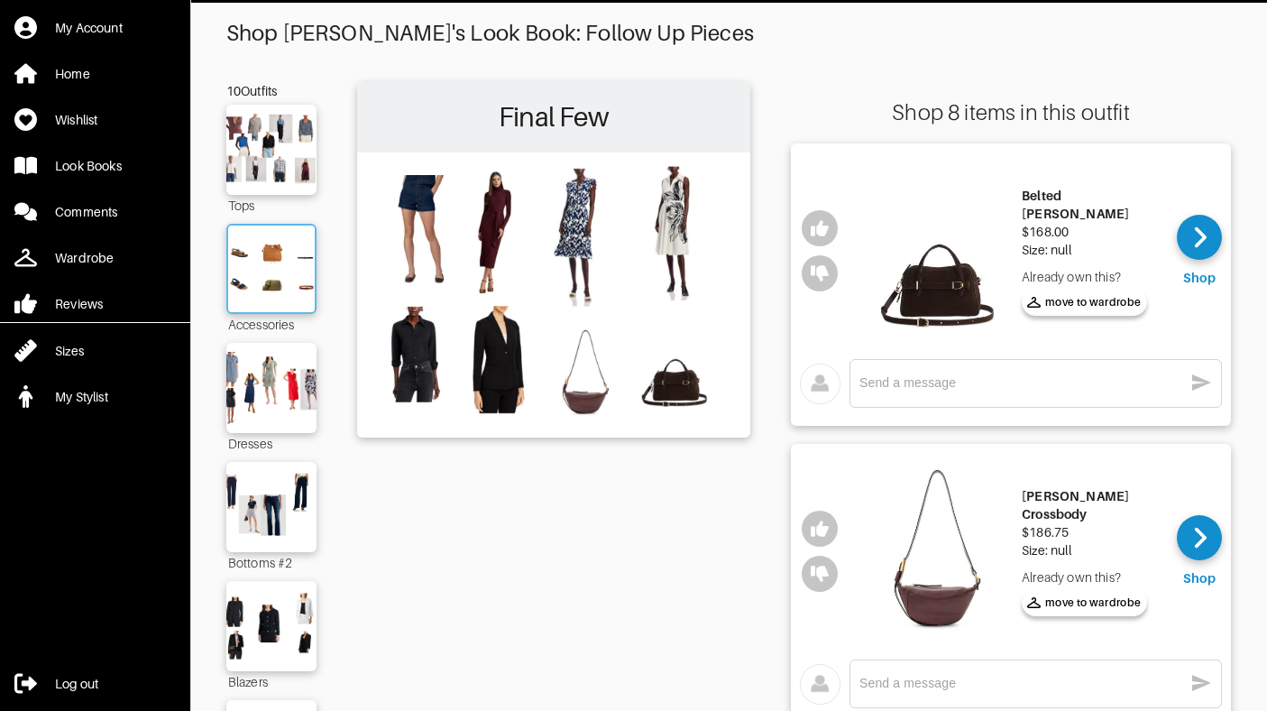
click at [232, 249] on img at bounding box center [271, 268] width 97 height 69
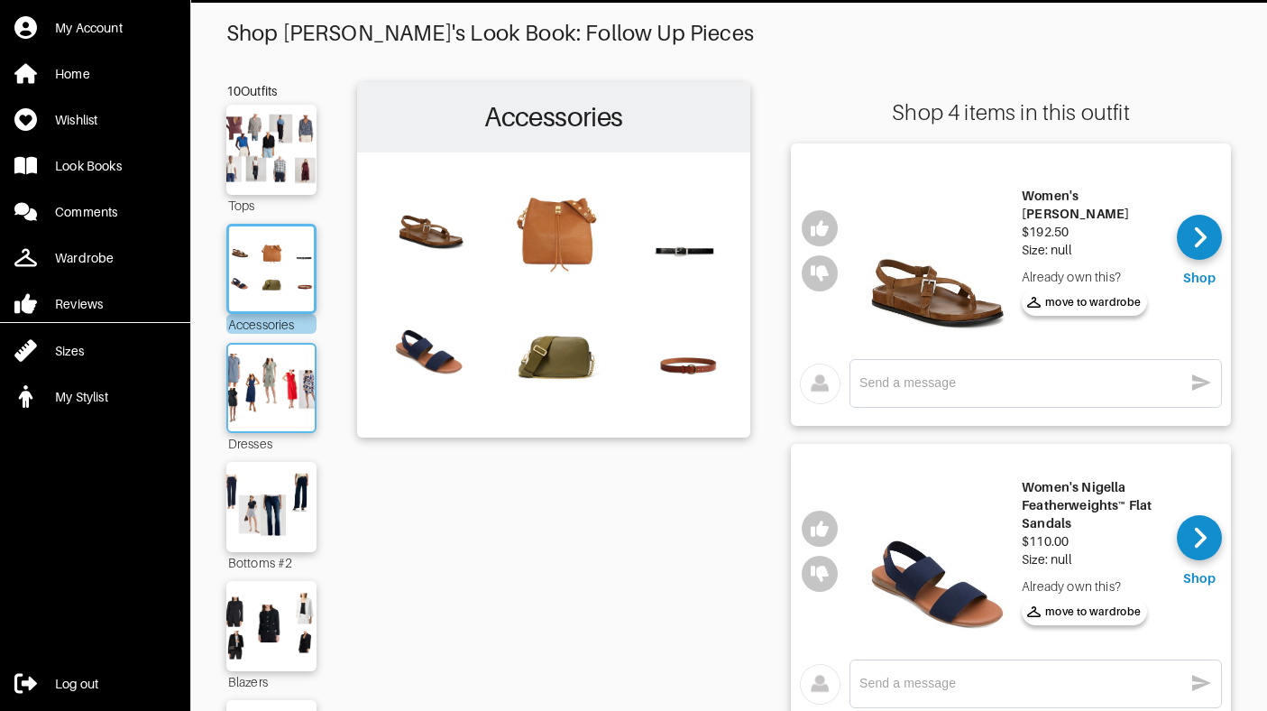
click at [299, 407] on img at bounding box center [271, 387] width 97 height 69
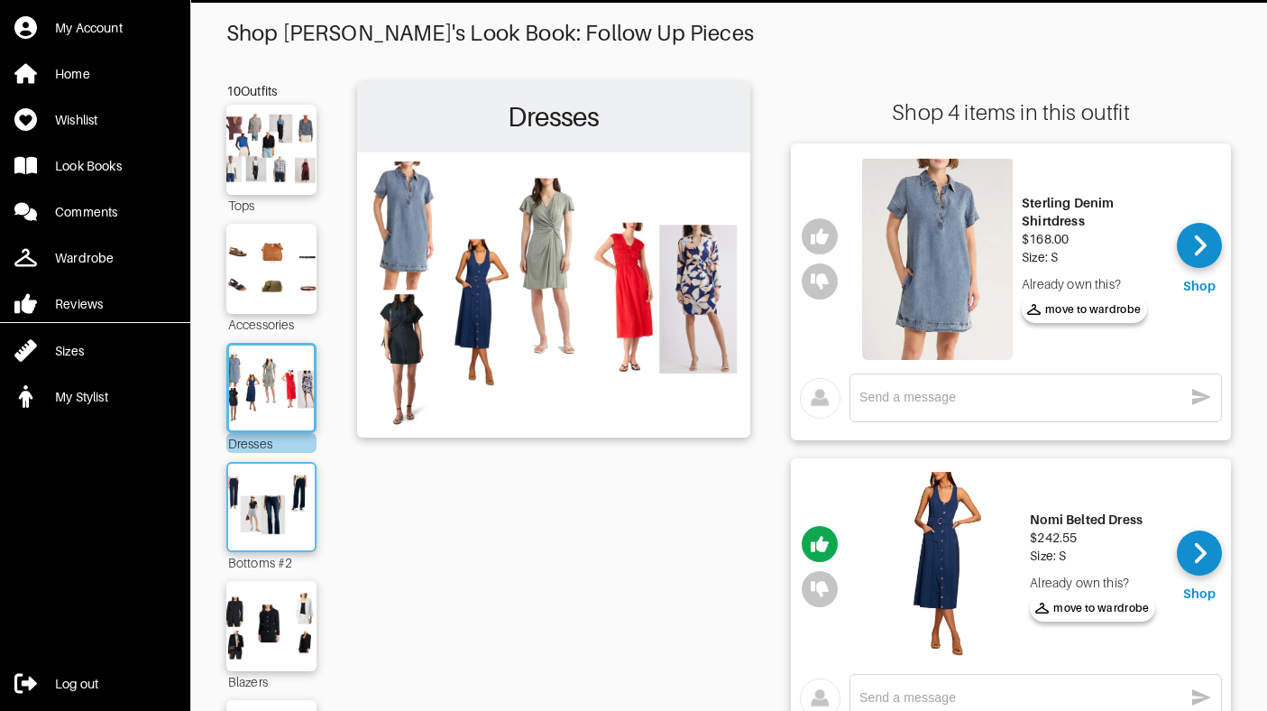
click at [298, 509] on img at bounding box center [271, 506] width 97 height 69
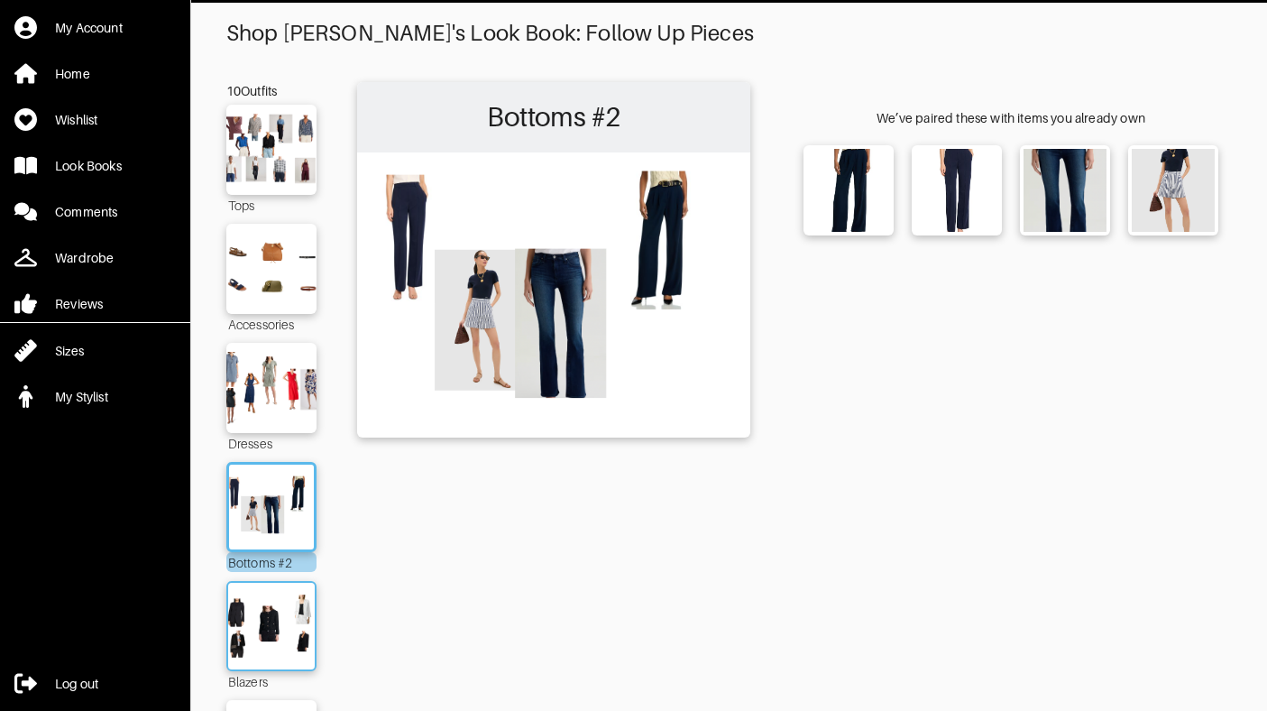
click at [298, 603] on img at bounding box center [271, 626] width 97 height 69
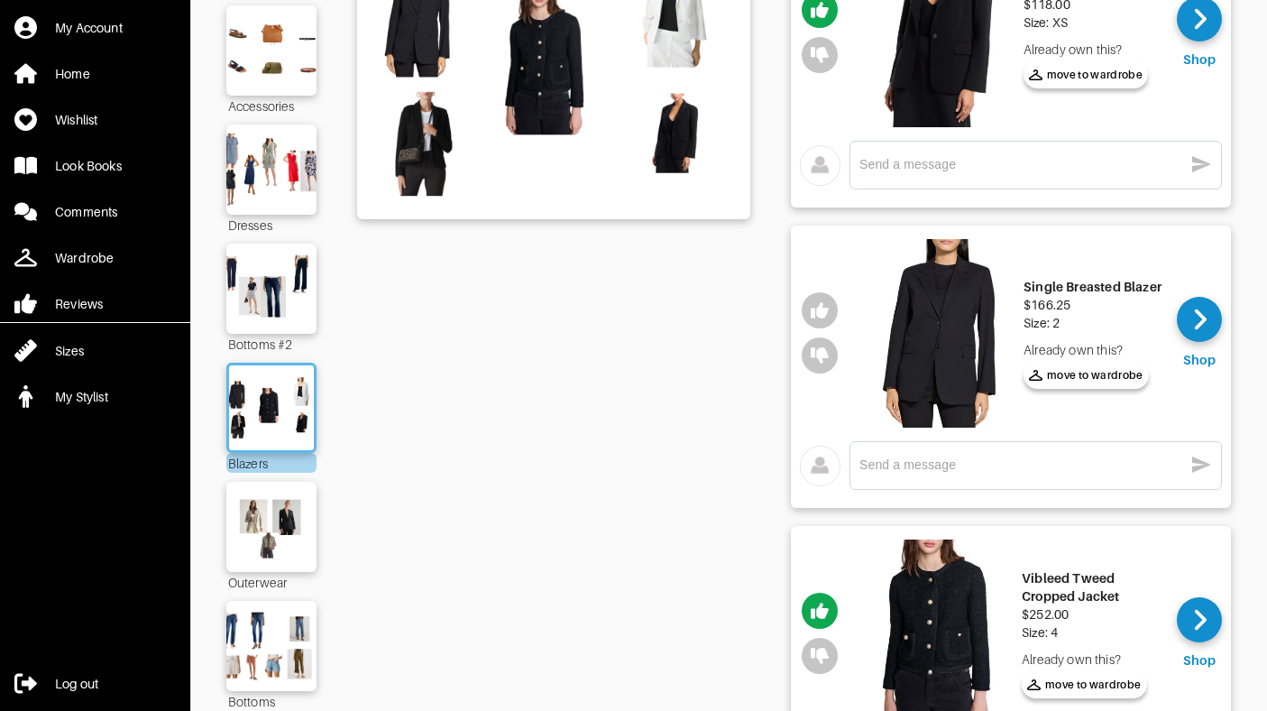
scroll to position [267, 0]
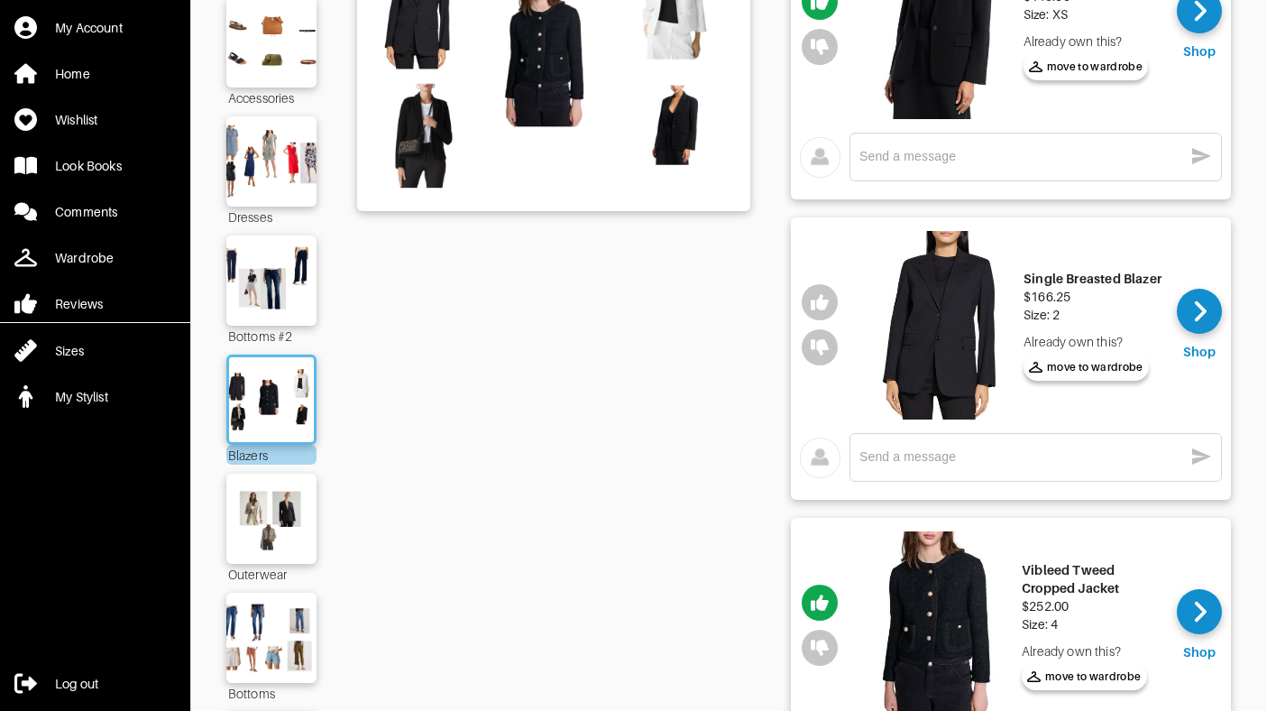
click at [953, 605] on img at bounding box center [937, 625] width 151 height 188
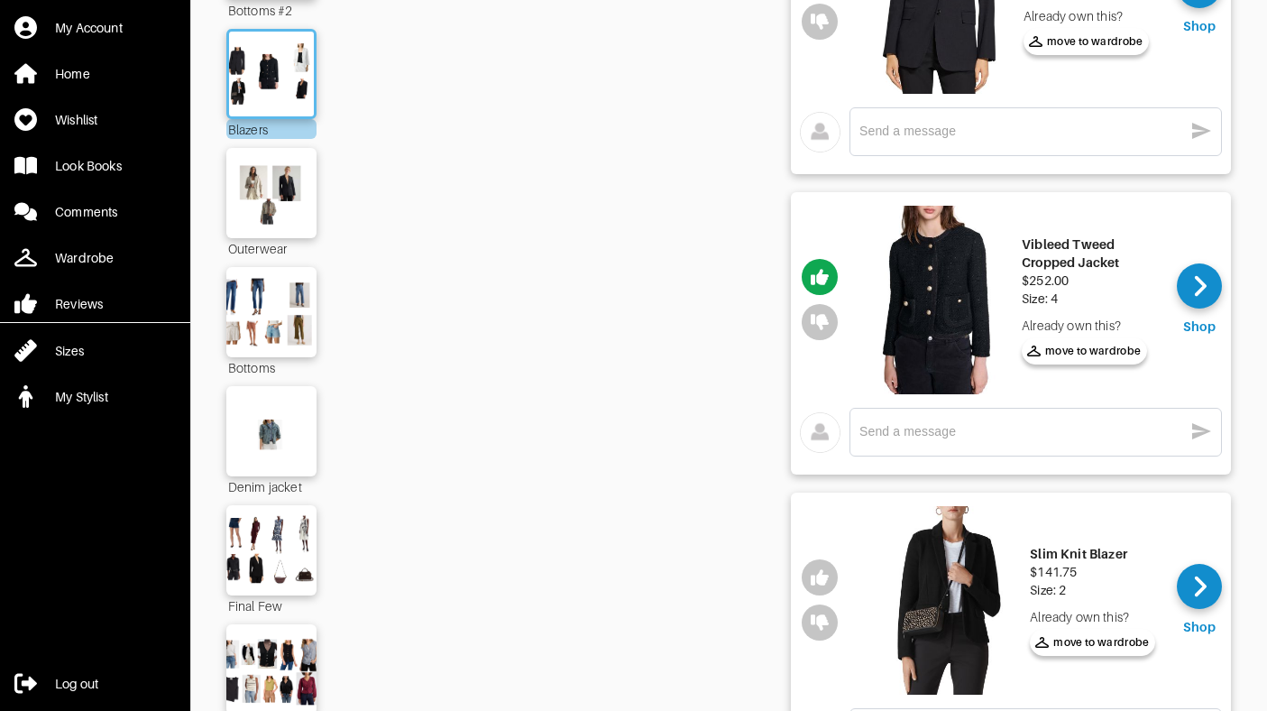
scroll to position [408, 0]
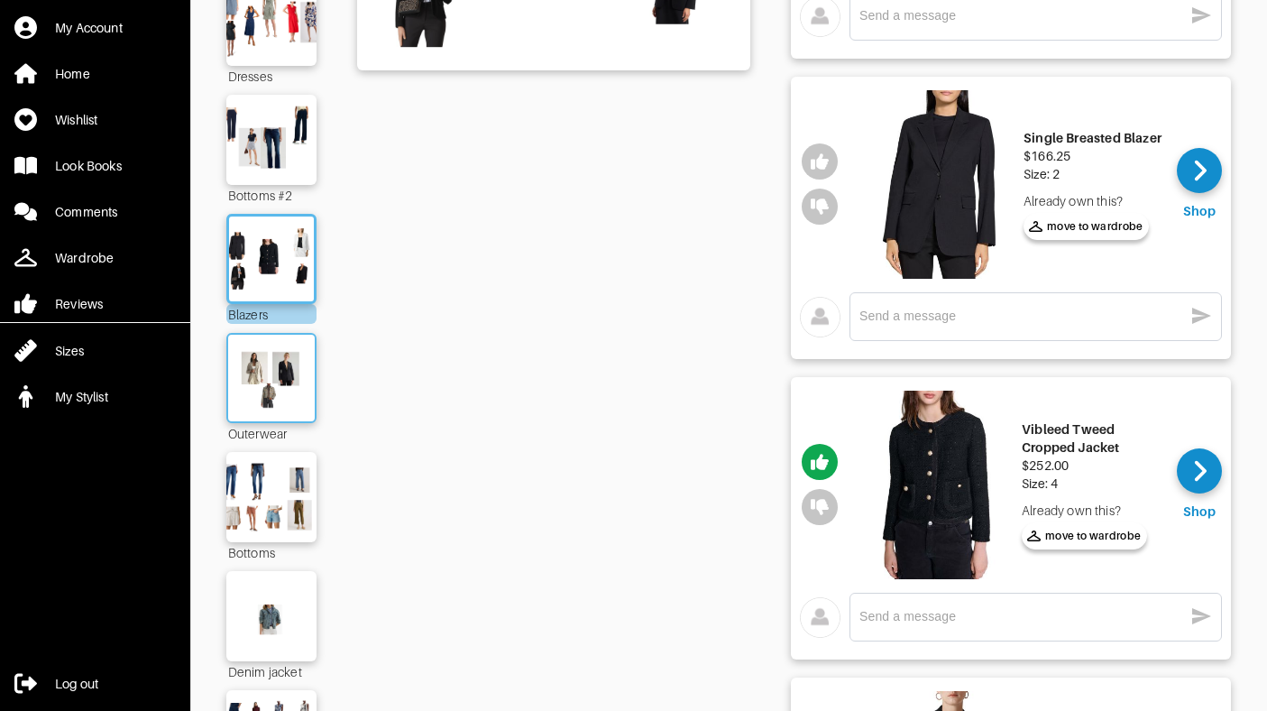
click at [294, 390] on img at bounding box center [271, 378] width 97 height 69
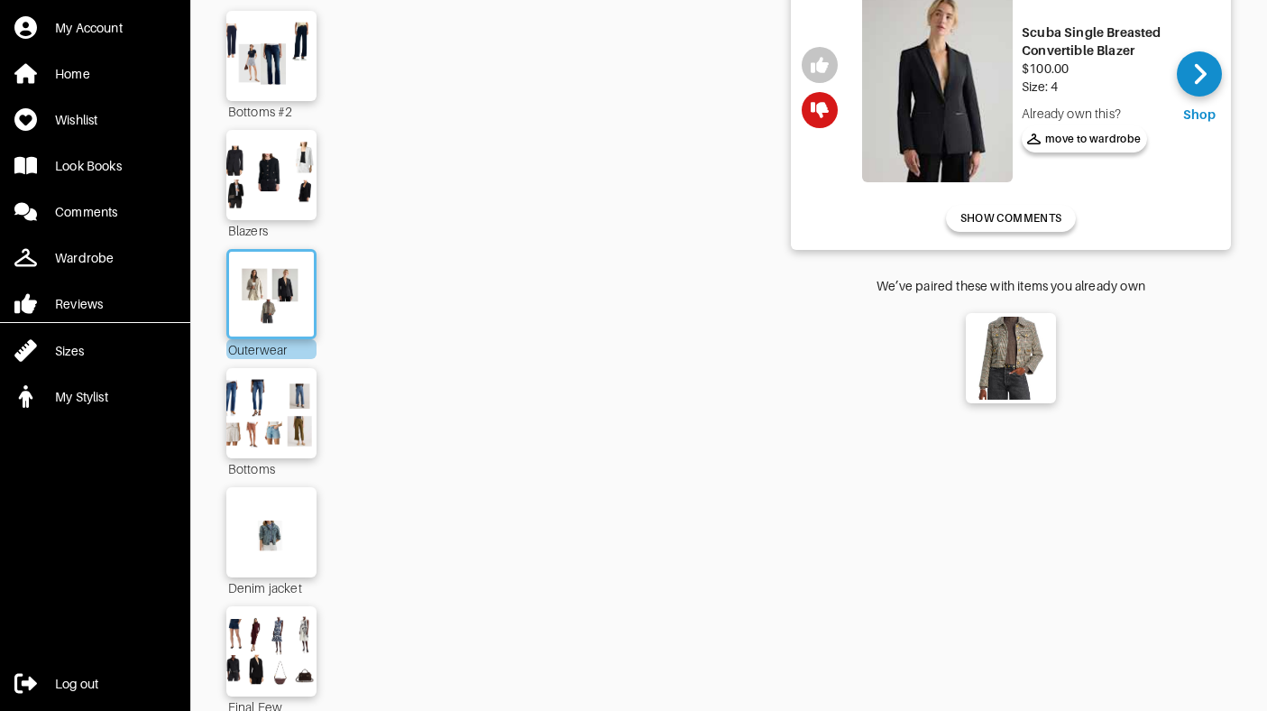
scroll to position [513, 0]
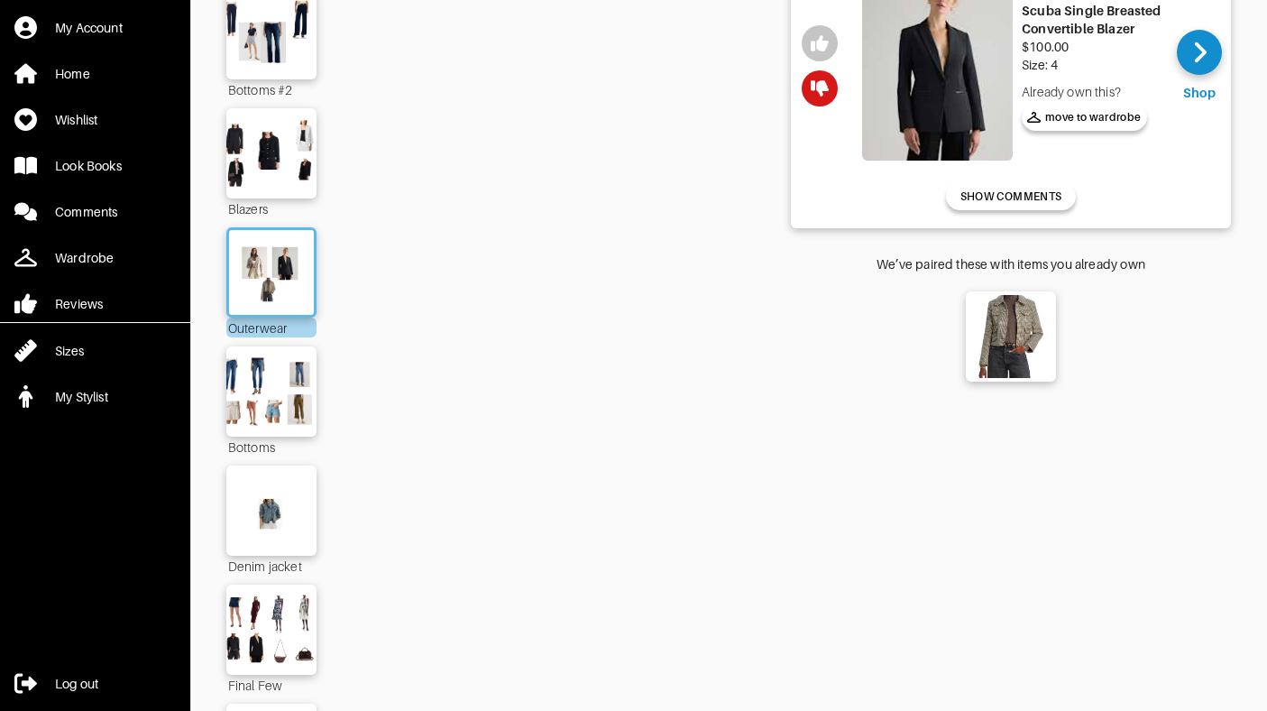
click at [216, 393] on div "Shop [PERSON_NAME]'s Look Book: Follow Up Pieces 10 Outfits Tops Accessories Dr…" at bounding box center [728, 198] width 1041 height 1301
click at [252, 395] on img at bounding box center [271, 391] width 97 height 69
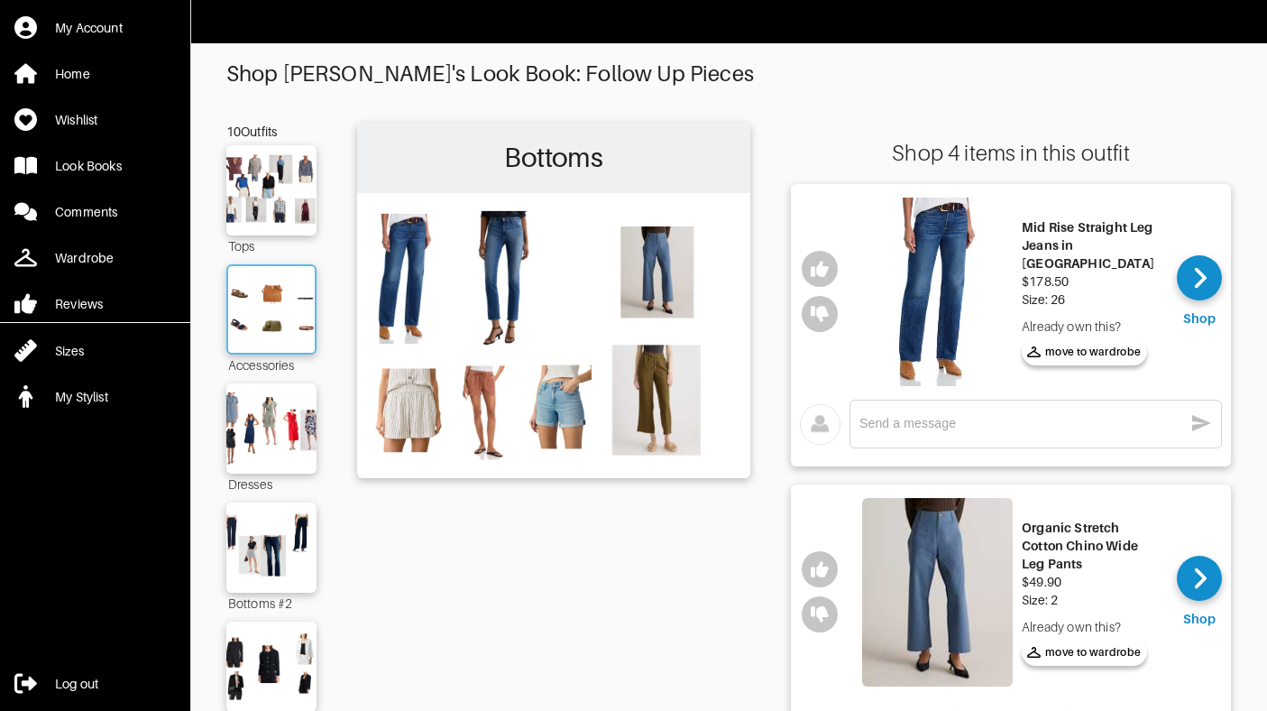
click at [287, 319] on img at bounding box center [271, 309] width 97 height 69
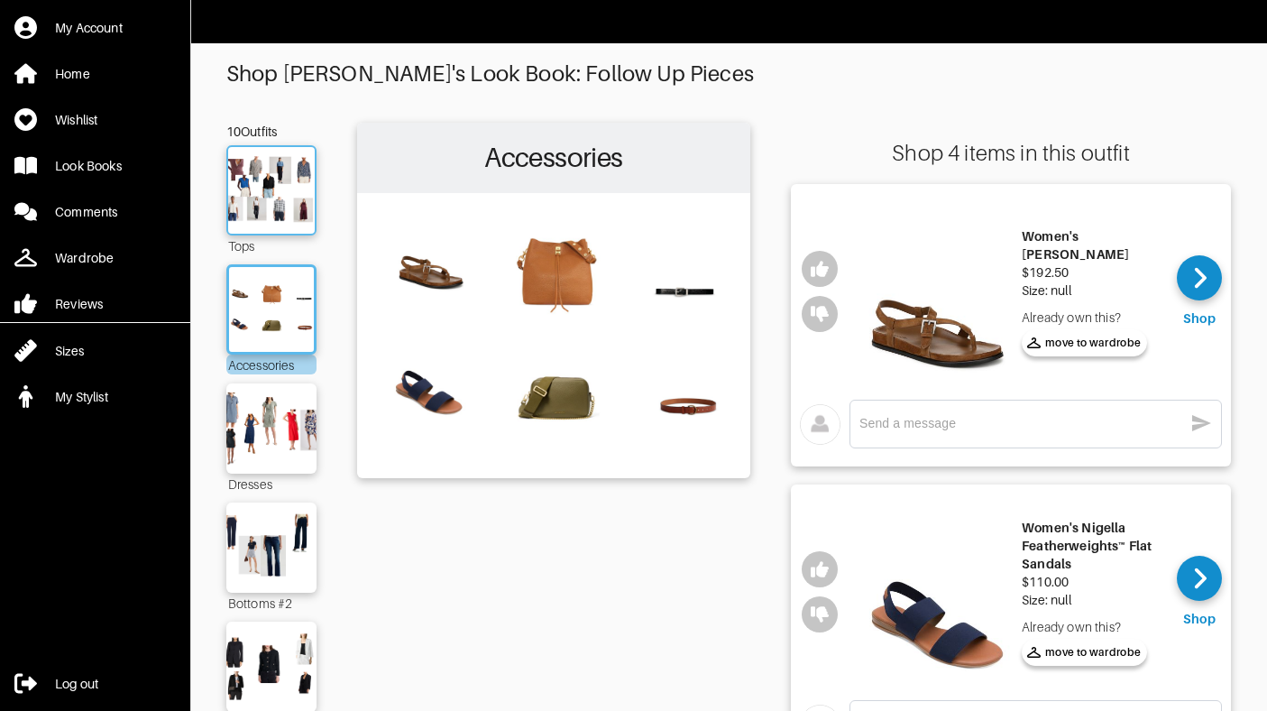
click at [249, 213] on img at bounding box center [271, 190] width 97 height 69
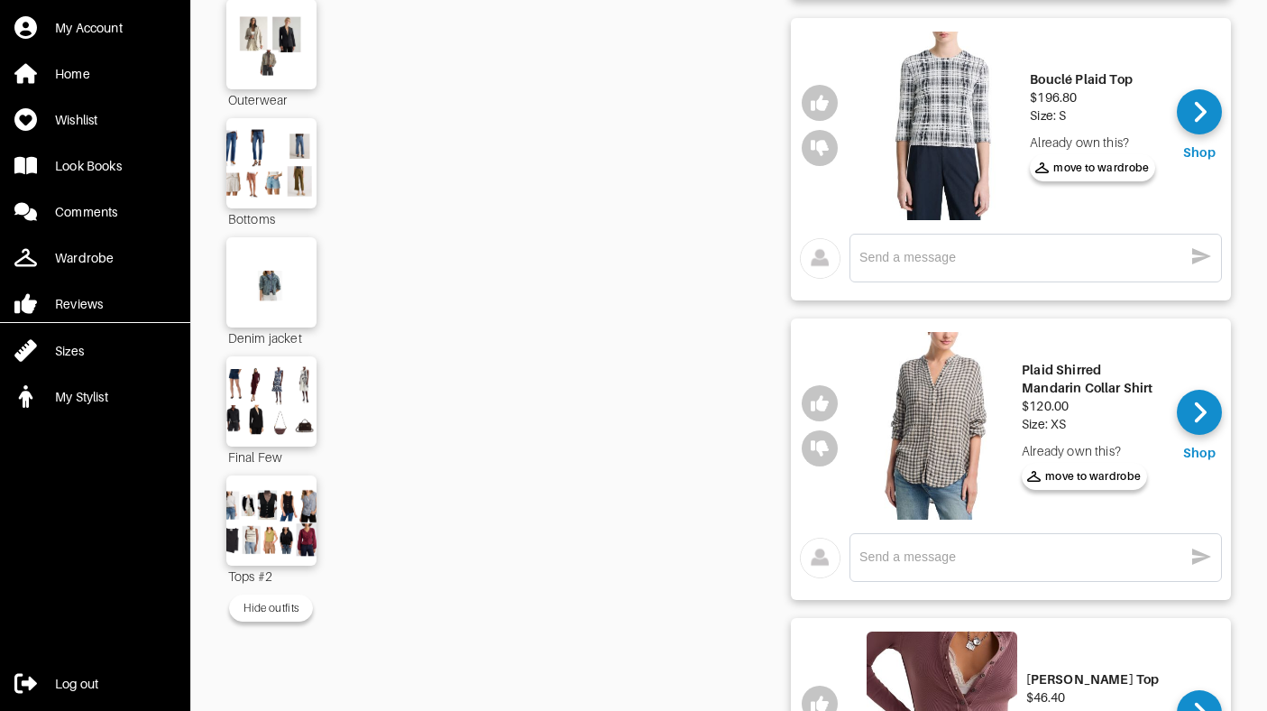
scroll to position [759, 0]
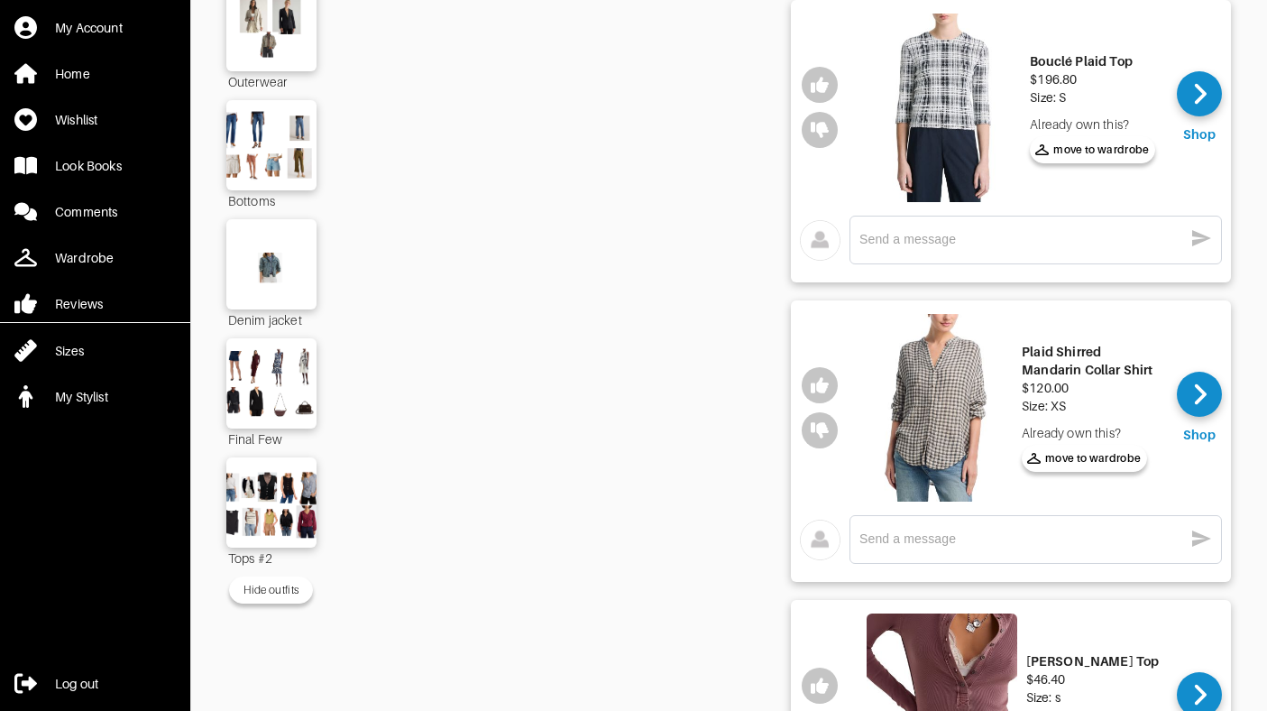
click at [291, 428] on div "Final Few" at bounding box center [271, 438] width 90 height 20
click at [292, 410] on img at bounding box center [271, 383] width 97 height 69
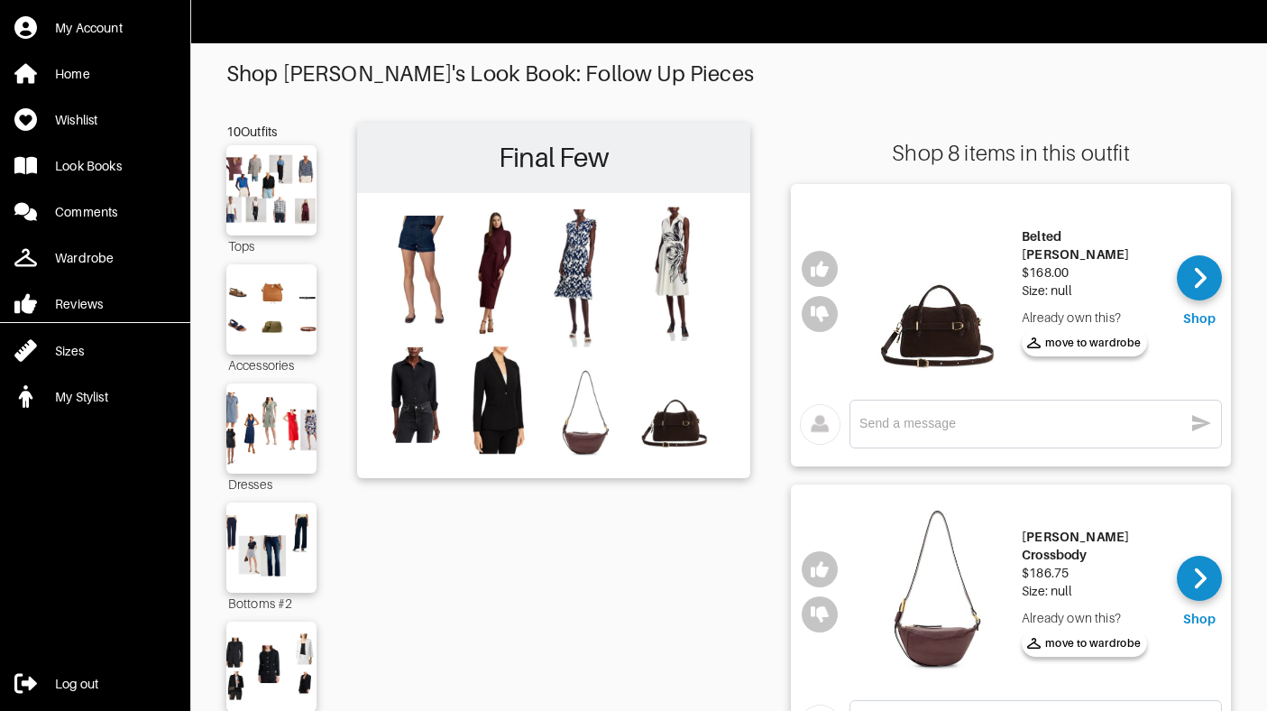
click at [961, 332] on img at bounding box center [937, 291] width 151 height 188
